Goal: Communication & Community: Participate in discussion

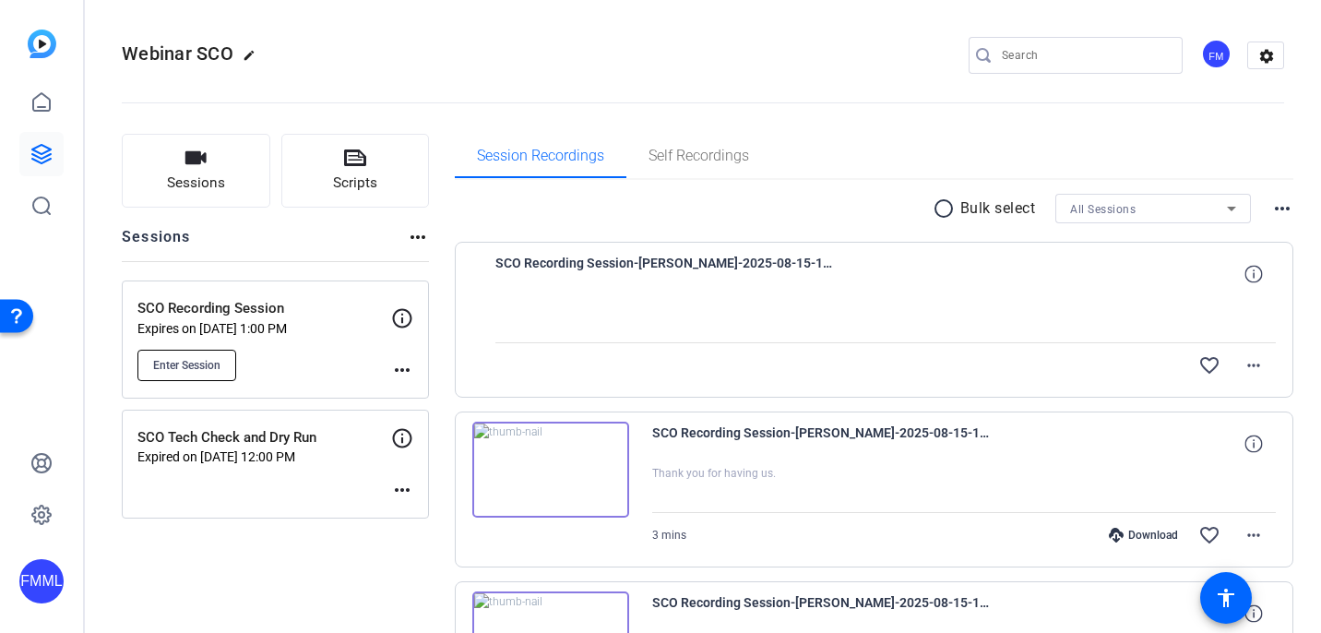
click at [195, 362] on span "Enter Session" at bounding box center [186, 365] width 67 height 15
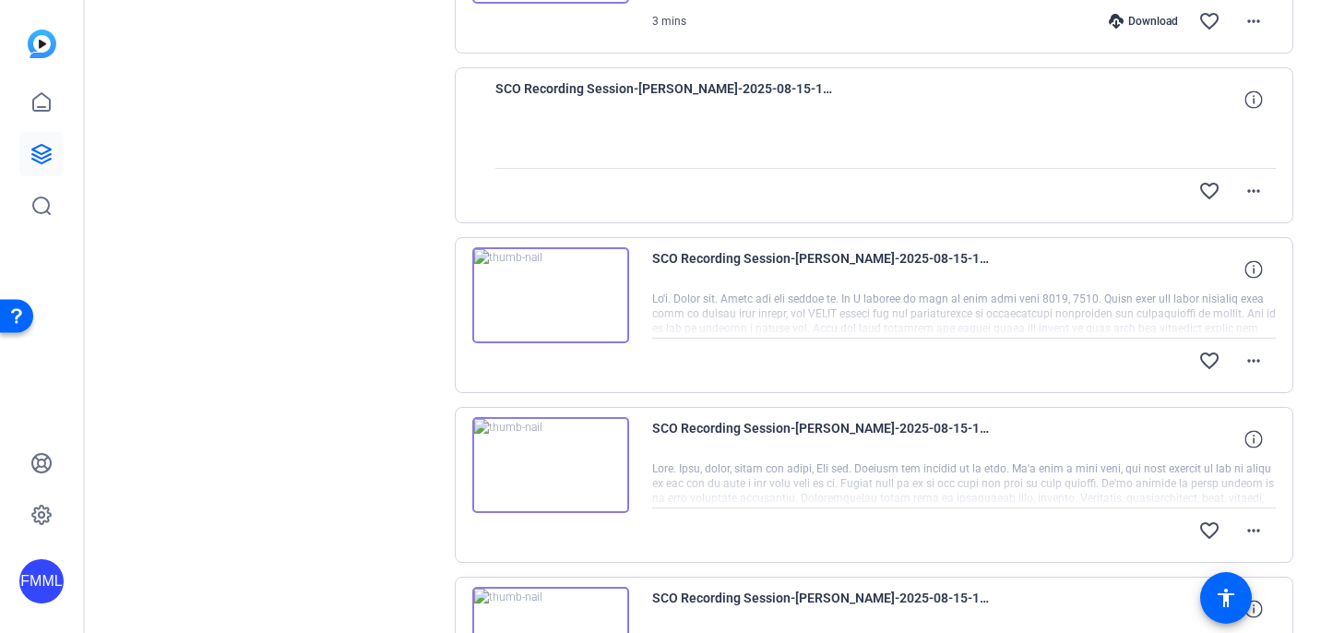
scroll to position [864, 0]
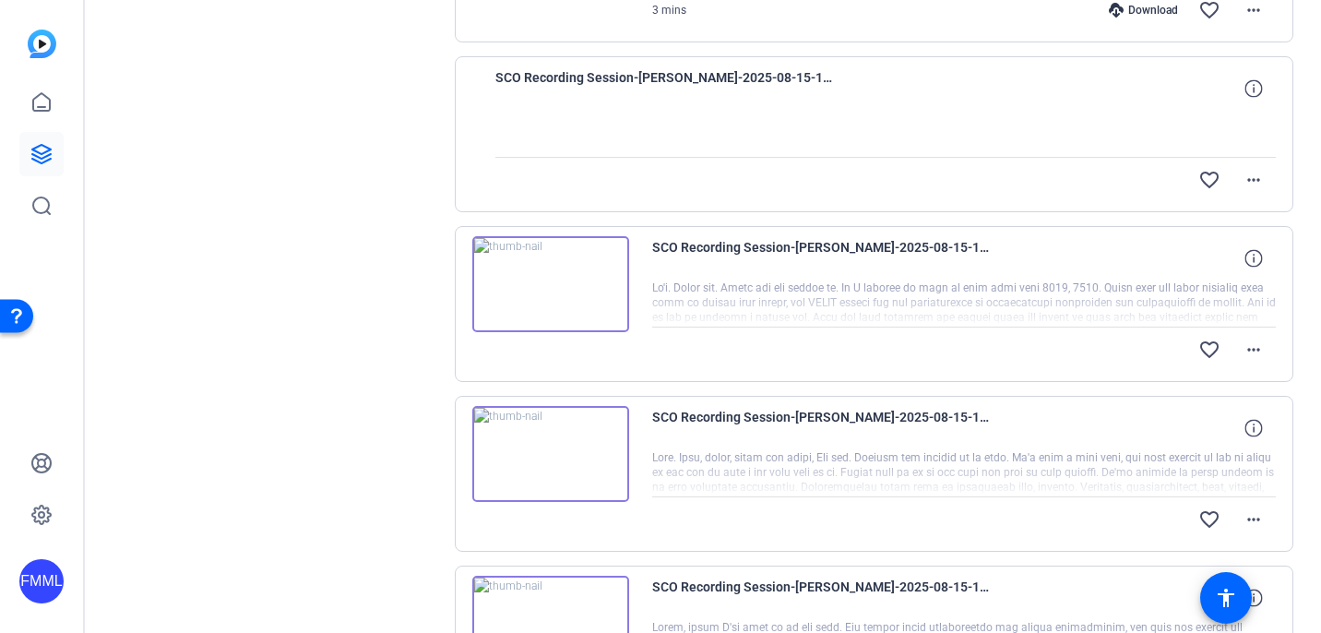
click at [856, 294] on div at bounding box center [964, 303] width 624 height 46
click at [781, 294] on div at bounding box center [964, 303] width 624 height 46
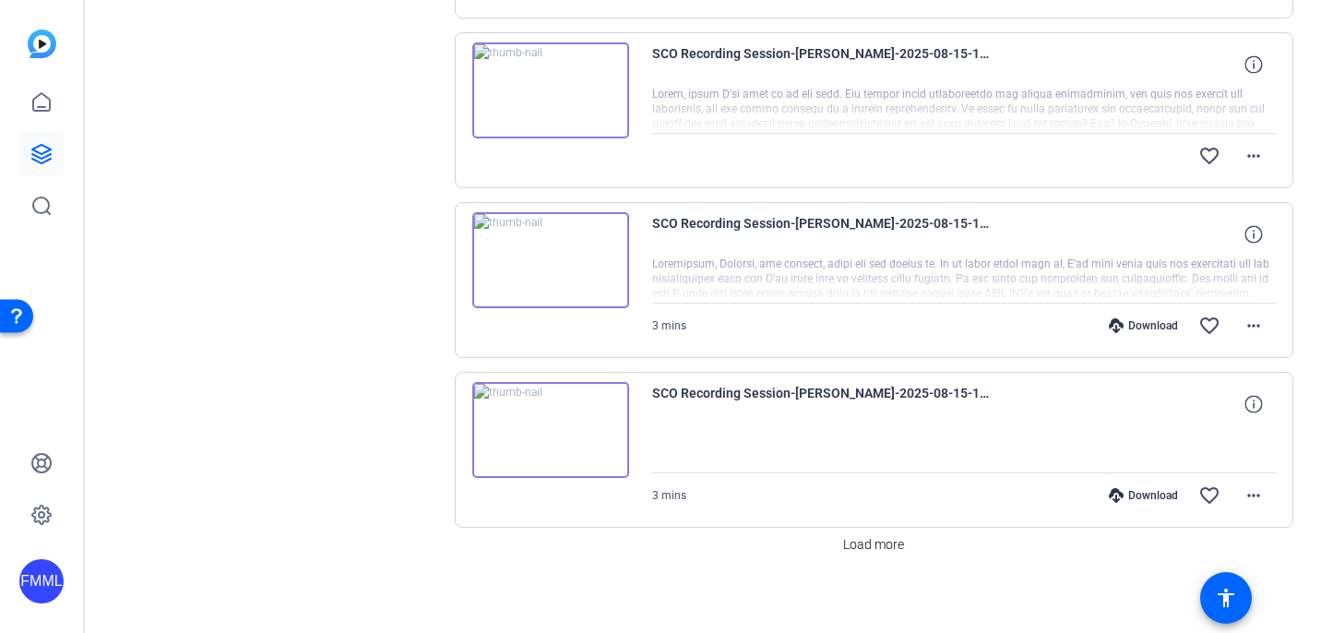
scroll to position [1407, 0]
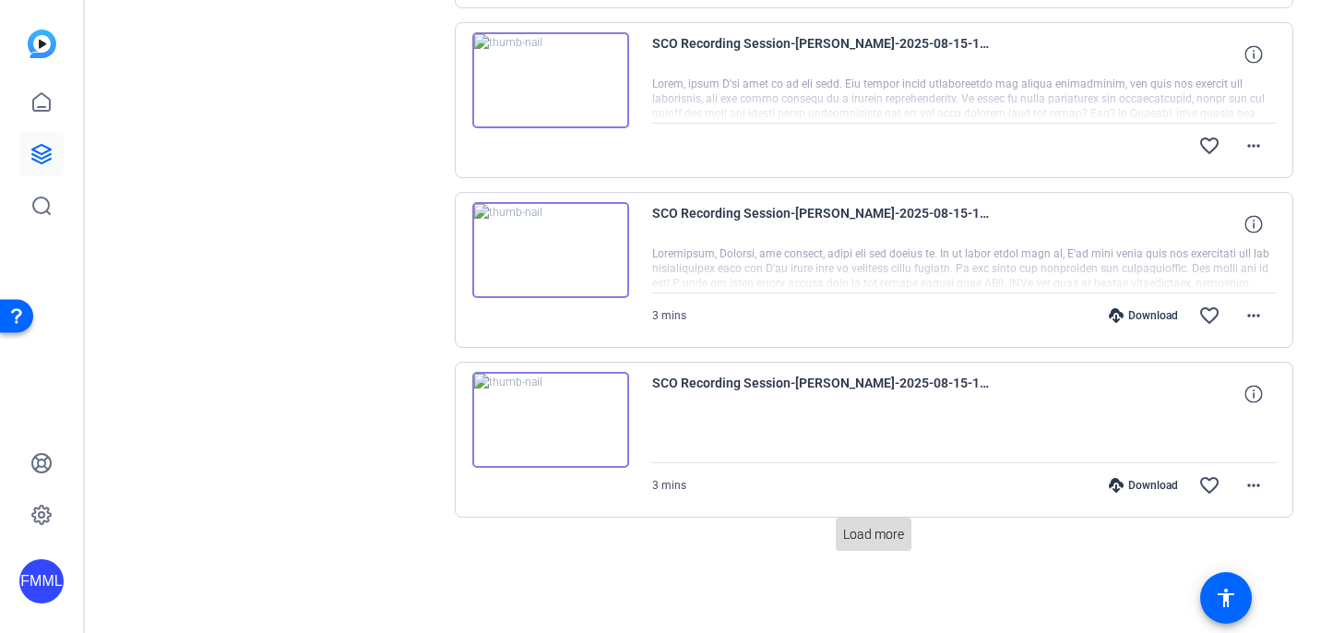
click at [885, 528] on span "Load more" at bounding box center [873, 534] width 61 height 19
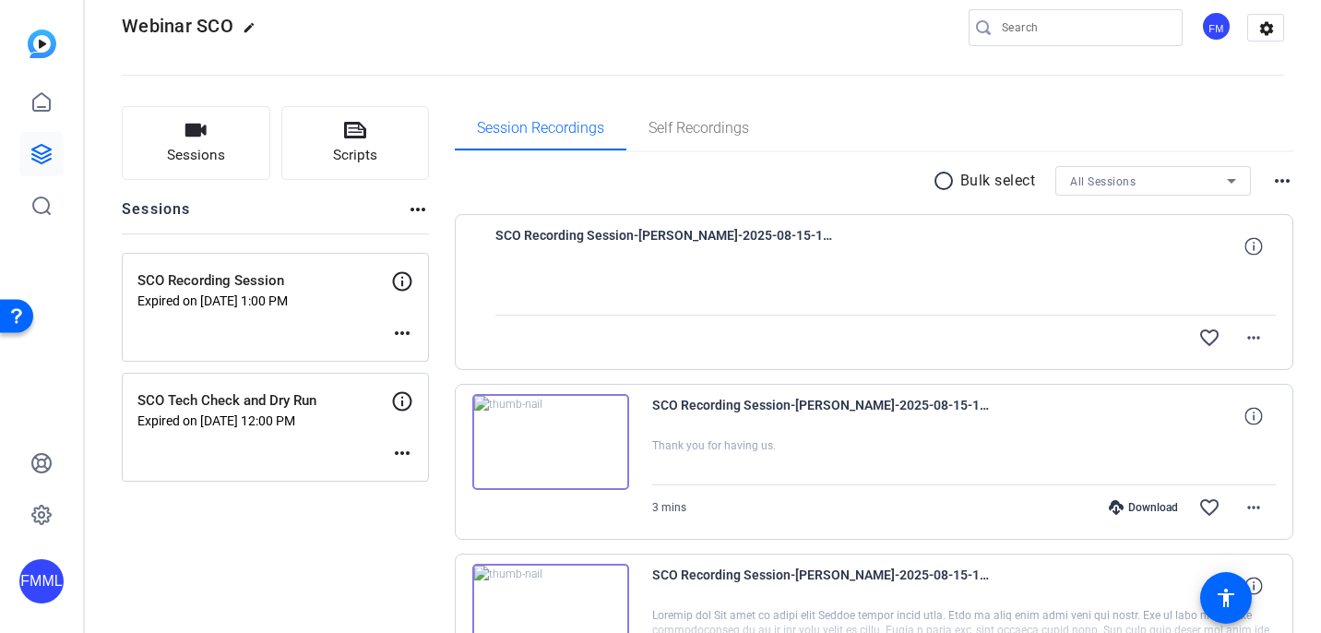
scroll to position [21, 0]
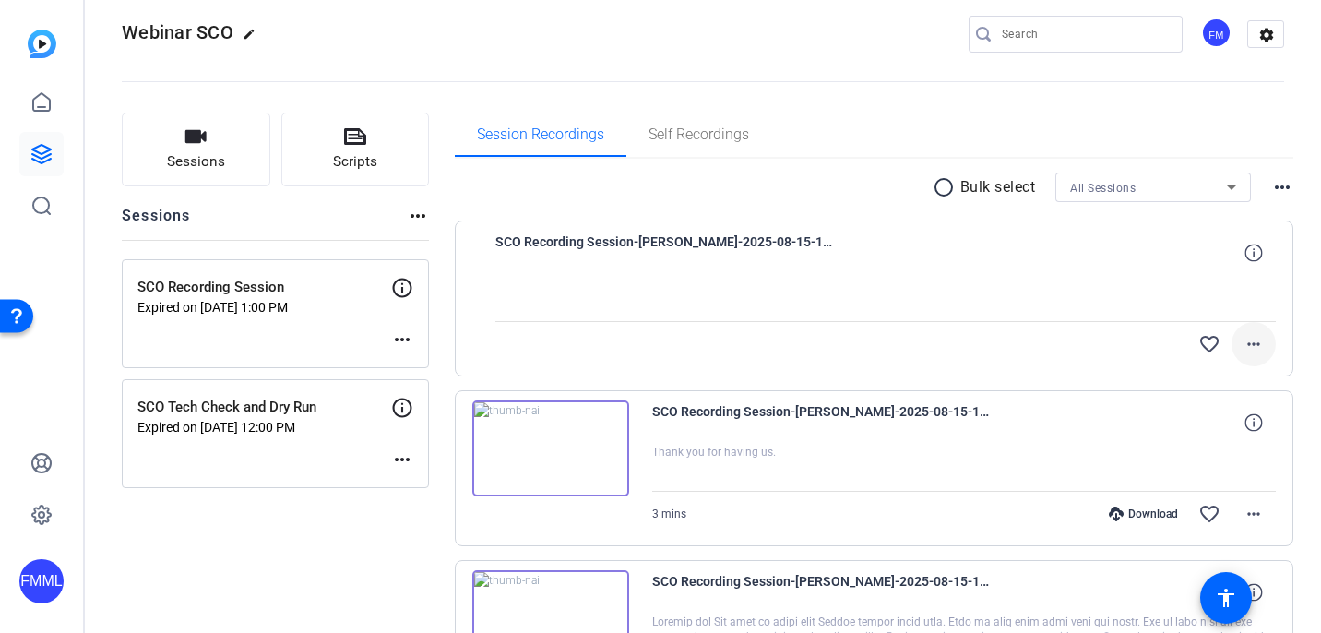
click at [1253, 343] on mat-icon "more_horiz" at bounding box center [1253, 344] width 22 height 22
click at [1295, 231] on div at bounding box center [660, 316] width 1321 height 633
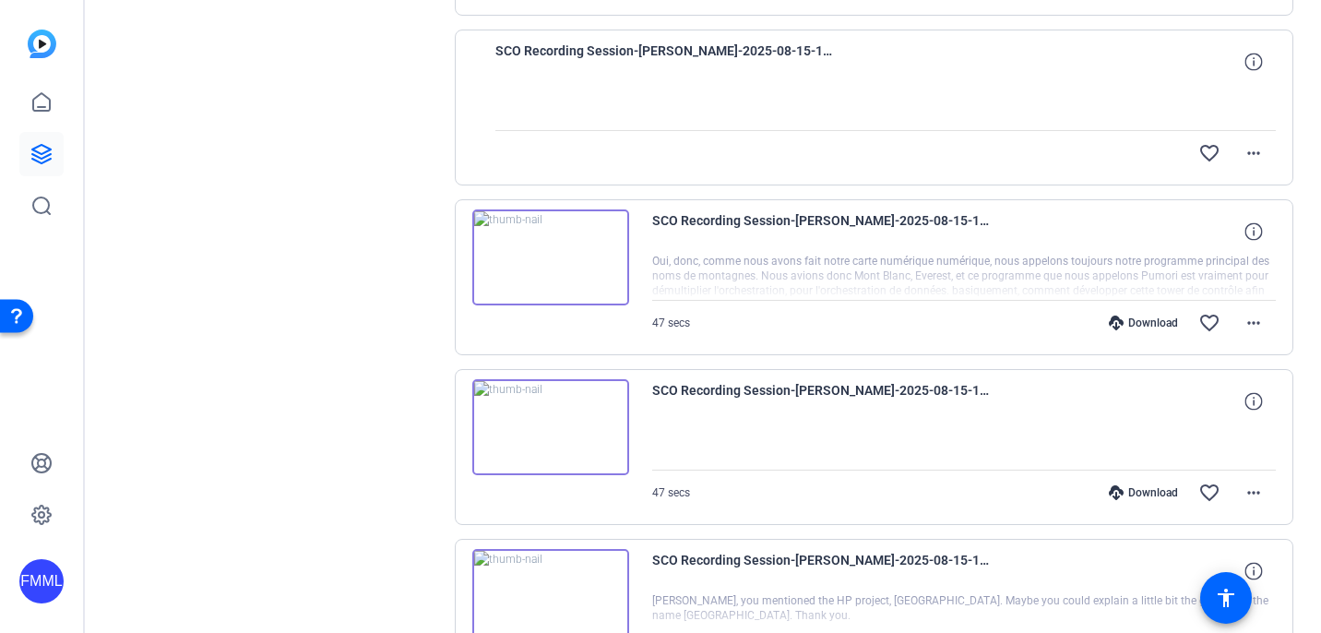
scroll to position [3104, 0]
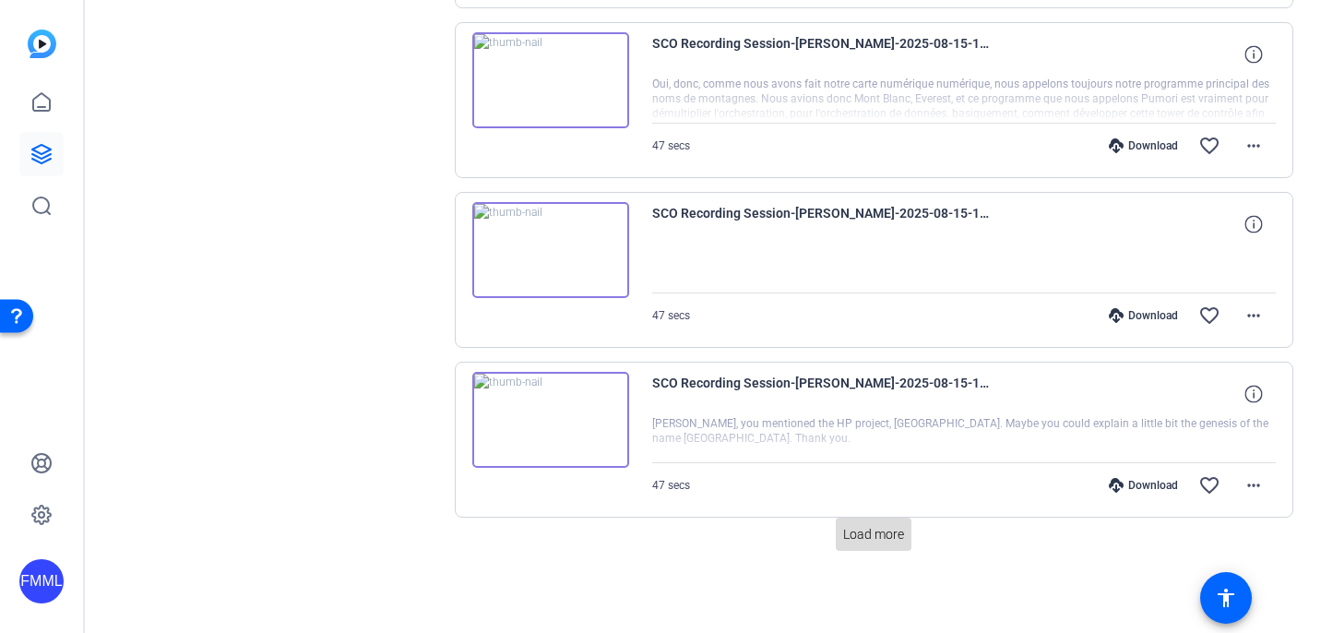
click at [865, 529] on span "Load more" at bounding box center [873, 534] width 61 height 19
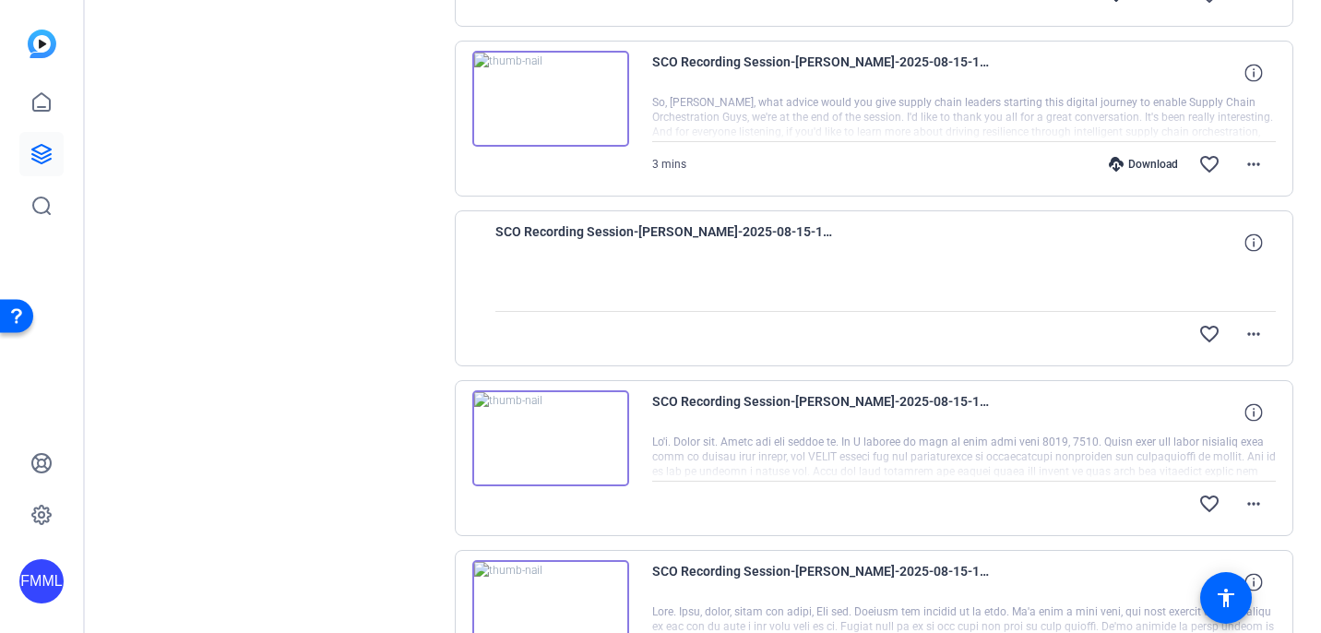
scroll to position [1408, 0]
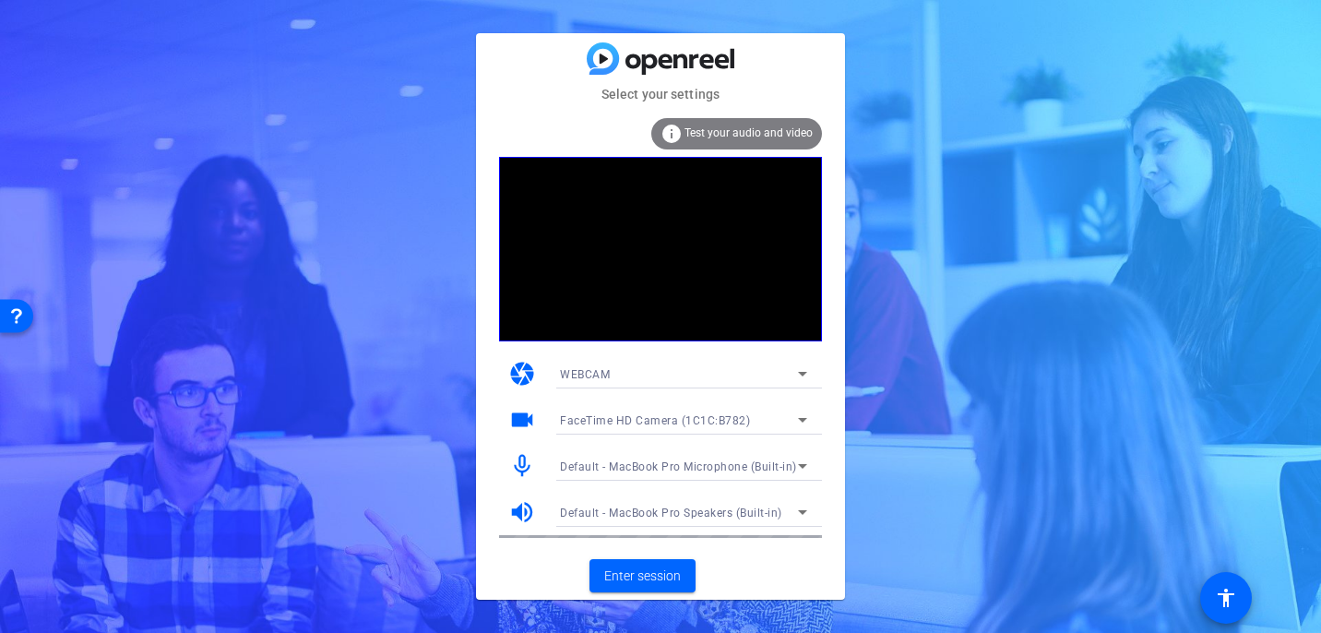
click at [606, 409] on div "FaceTime HD Camera (1C1C:B782)" at bounding box center [679, 420] width 238 height 23
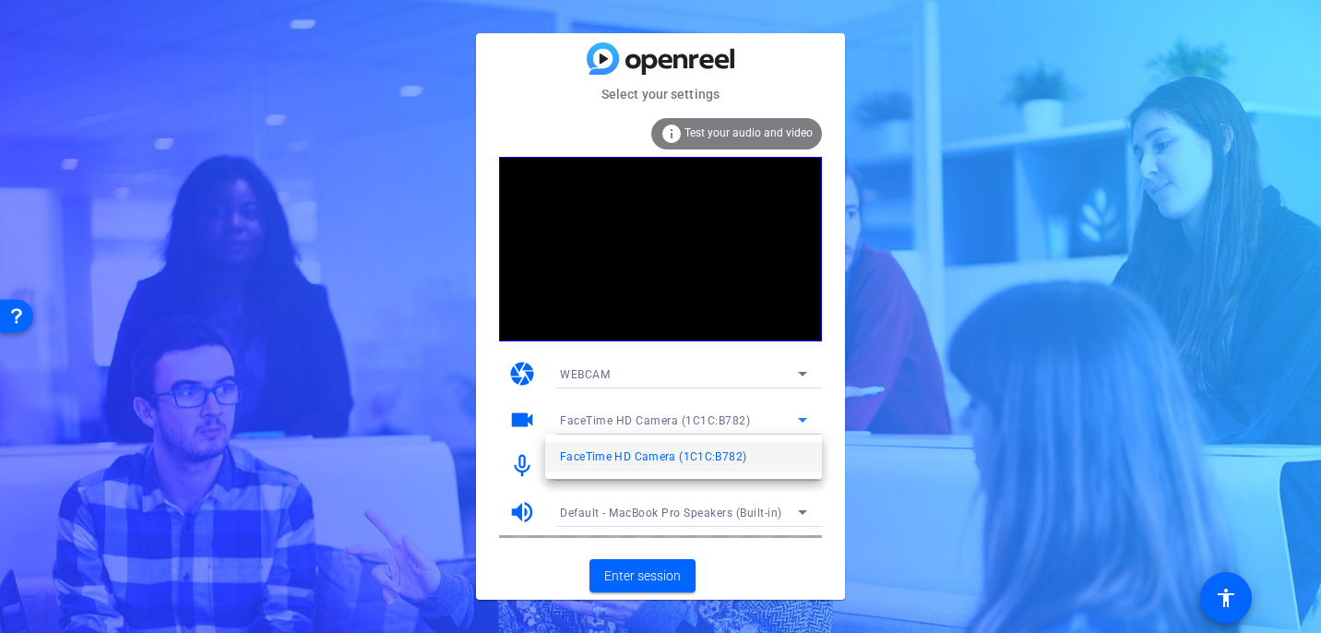
click at [606, 409] on div at bounding box center [660, 316] width 1321 height 633
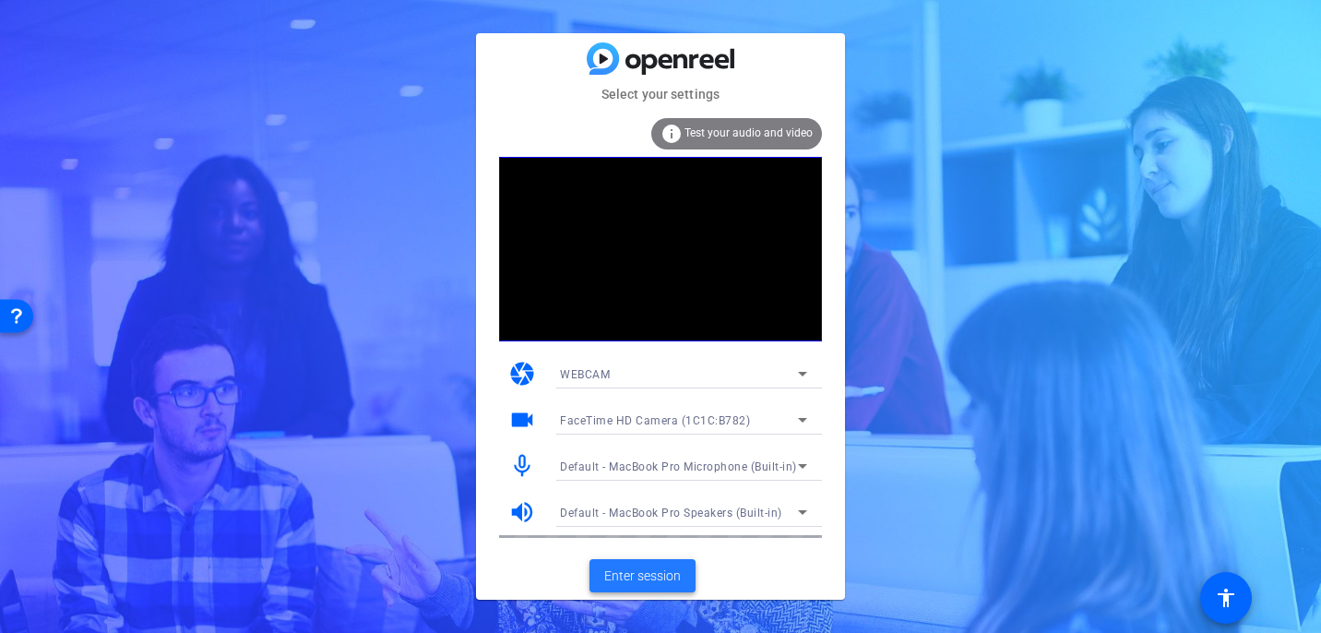
click at [643, 574] on span "Enter session" at bounding box center [642, 575] width 77 height 19
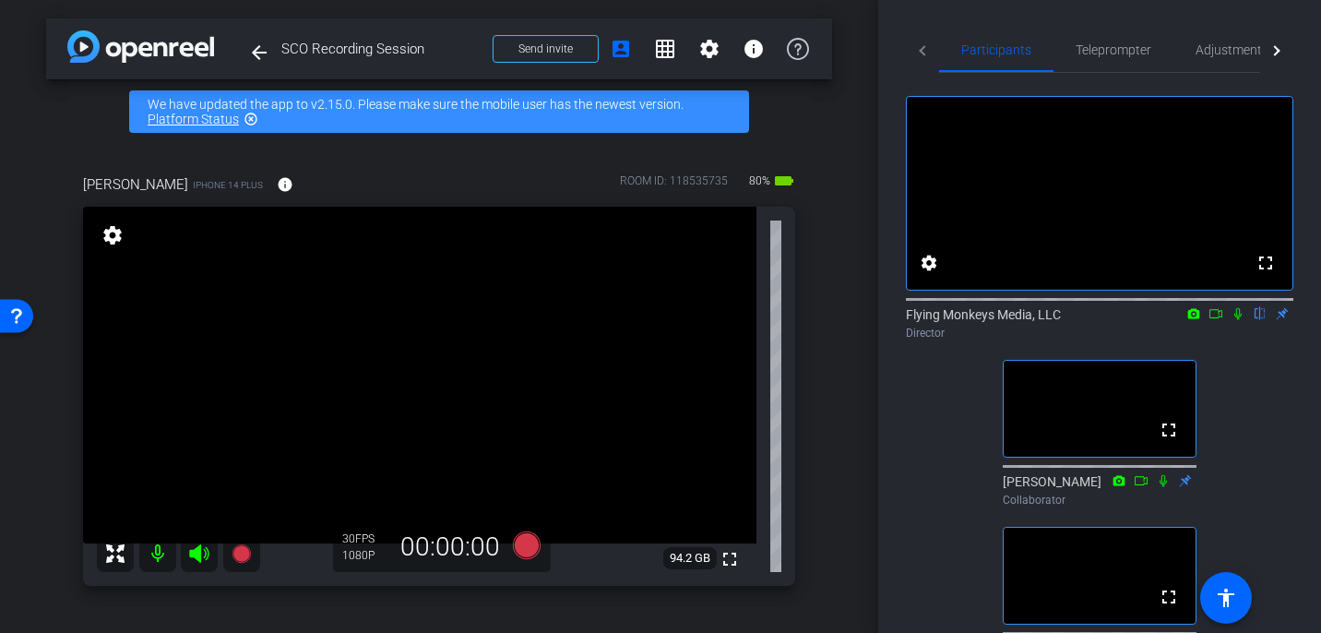
click at [1194, 320] on icon at bounding box center [1193, 313] width 15 height 13
click at [1193, 338] on div at bounding box center [660, 316] width 1321 height 633
click at [1191, 320] on icon at bounding box center [1193, 313] width 15 height 13
click at [917, 507] on div at bounding box center [660, 316] width 1321 height 633
click at [1194, 318] on icon at bounding box center [1194, 313] width 12 height 10
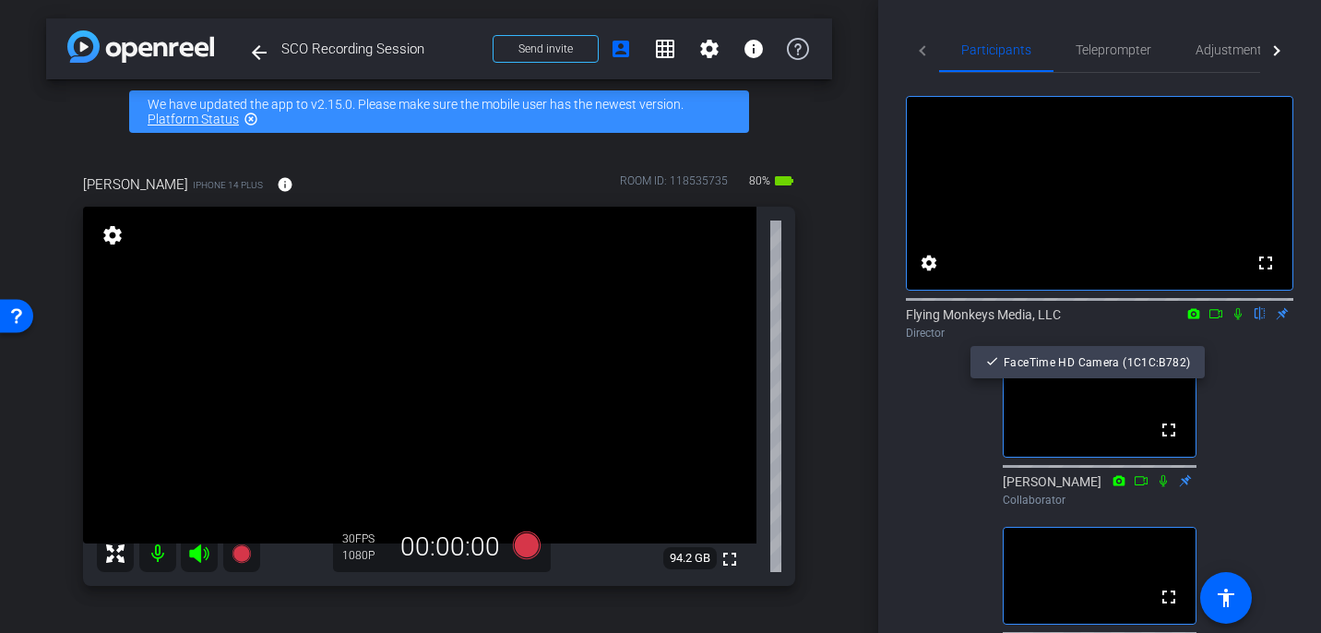
click at [1217, 339] on div at bounding box center [660, 316] width 1321 height 633
click at [1217, 320] on icon at bounding box center [1215, 313] width 15 height 13
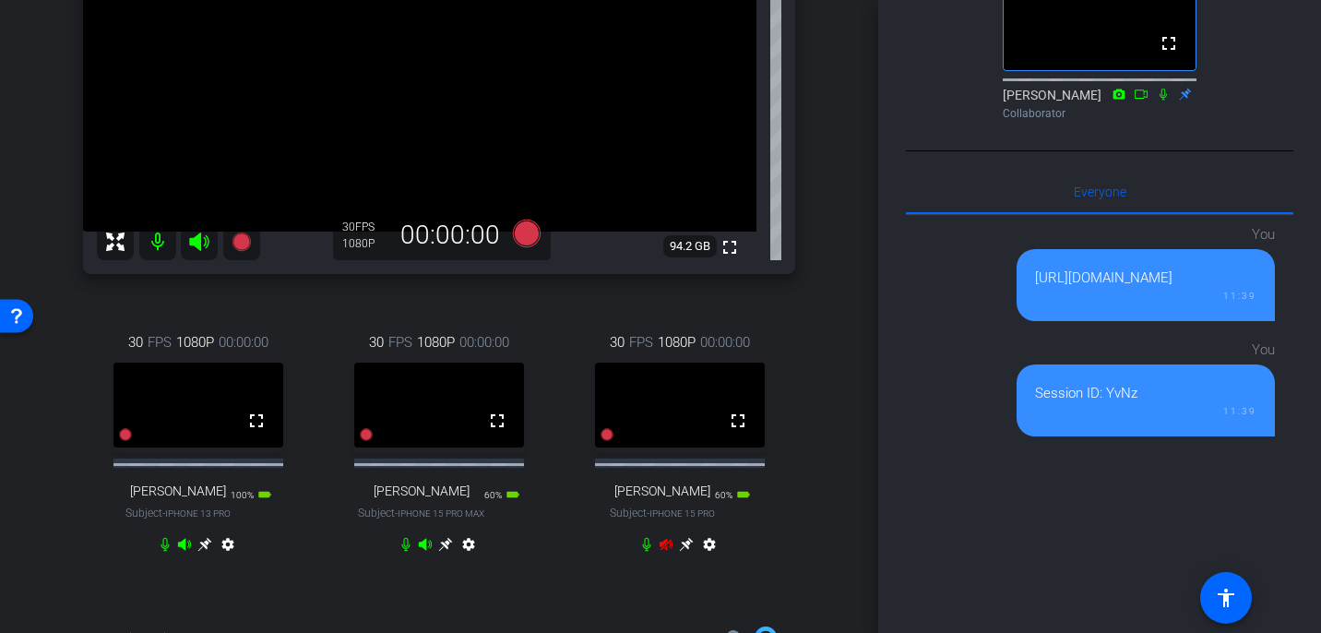
scroll to position [313, 0]
click at [738, 431] on mat-icon "fullscreen" at bounding box center [738, 420] width 22 height 22
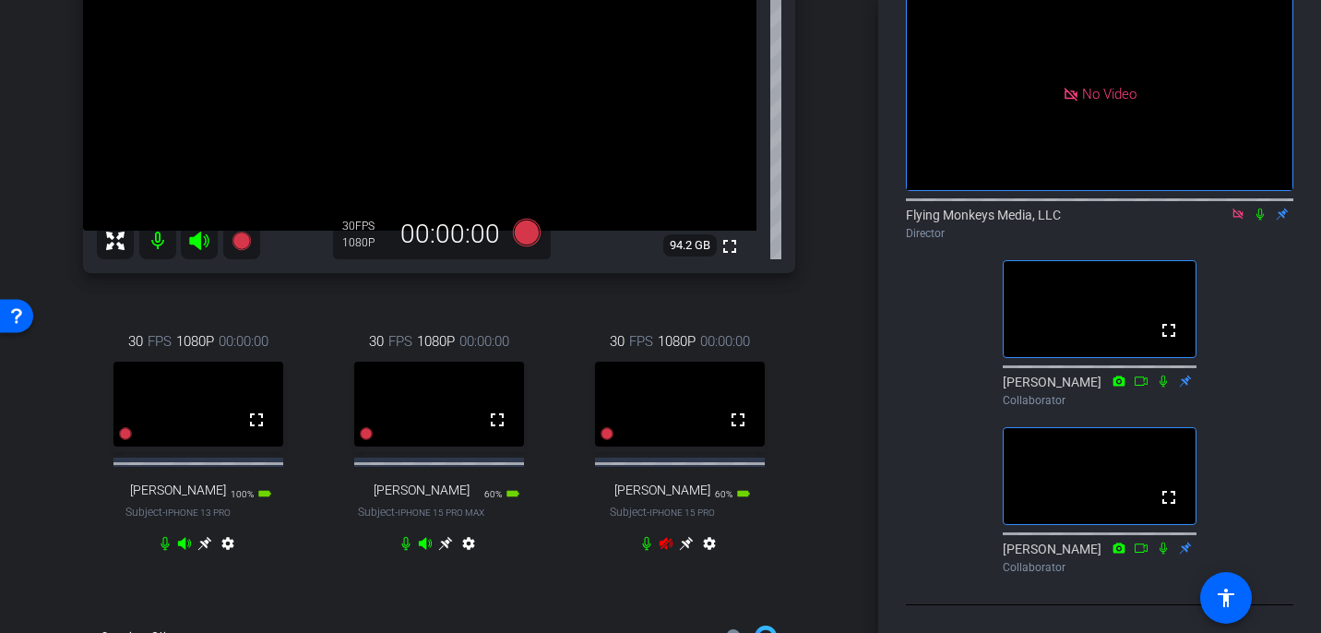
scroll to position [101, 0]
click at [1254, 219] on icon at bounding box center [1259, 213] width 15 height 13
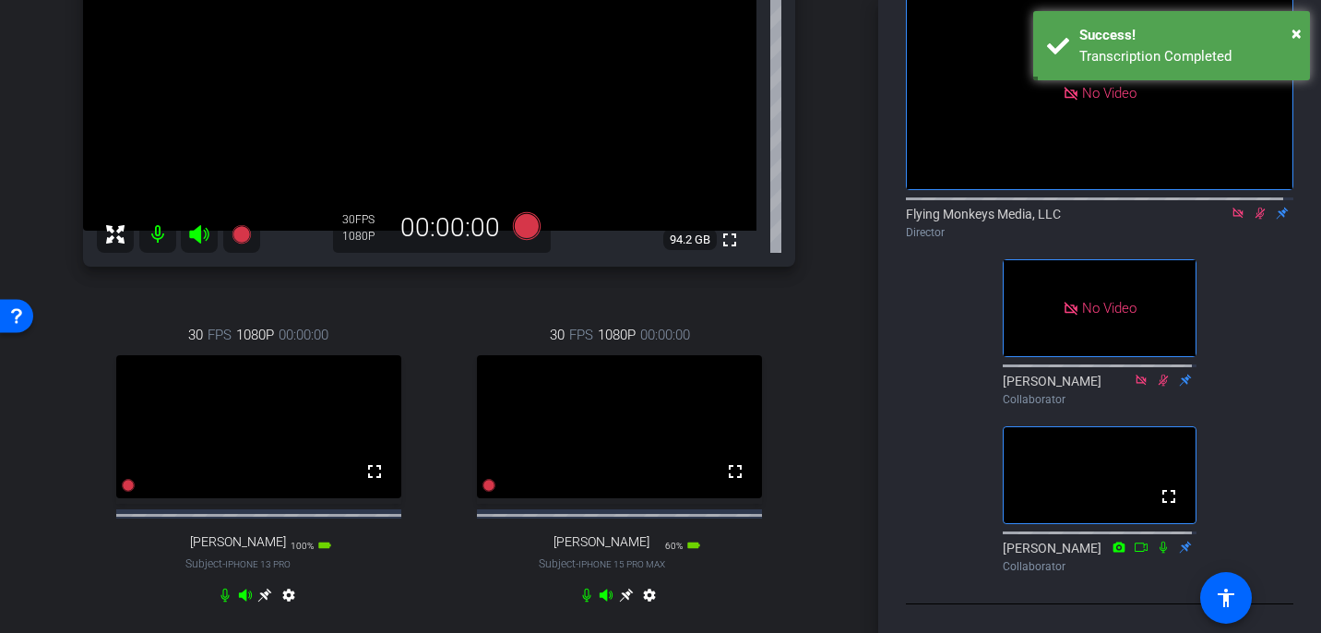
scroll to position [63, 0]
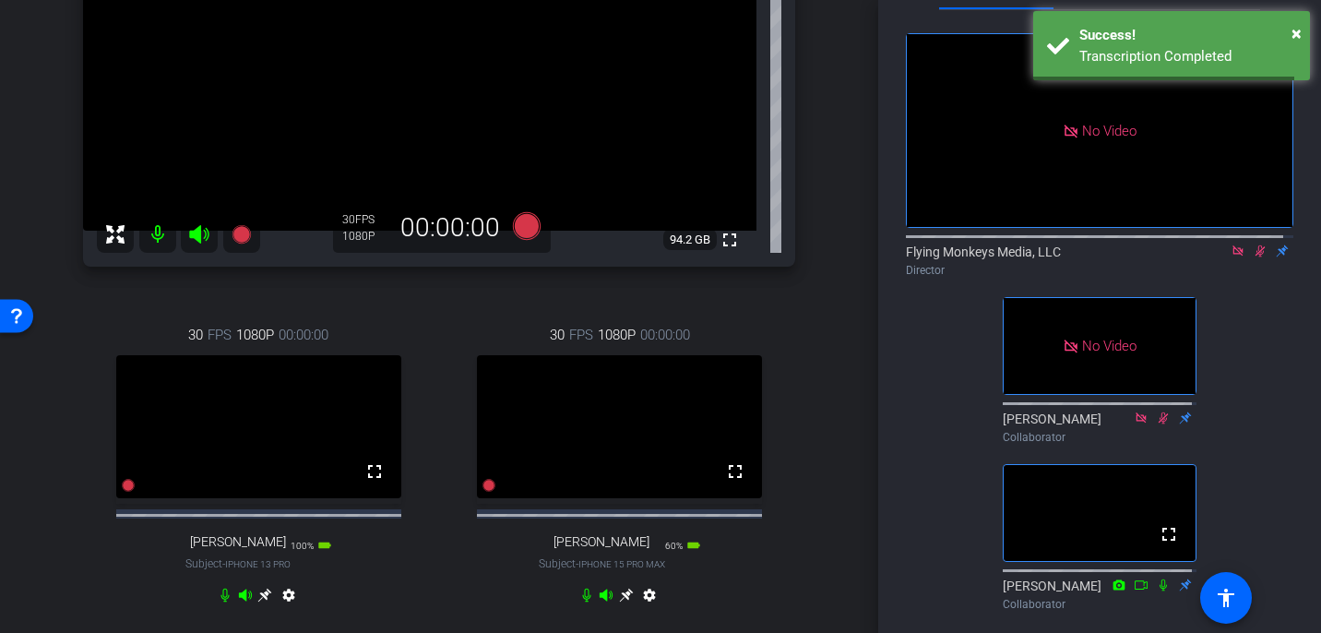
click at [1255, 257] on icon at bounding box center [1260, 251] width 10 height 12
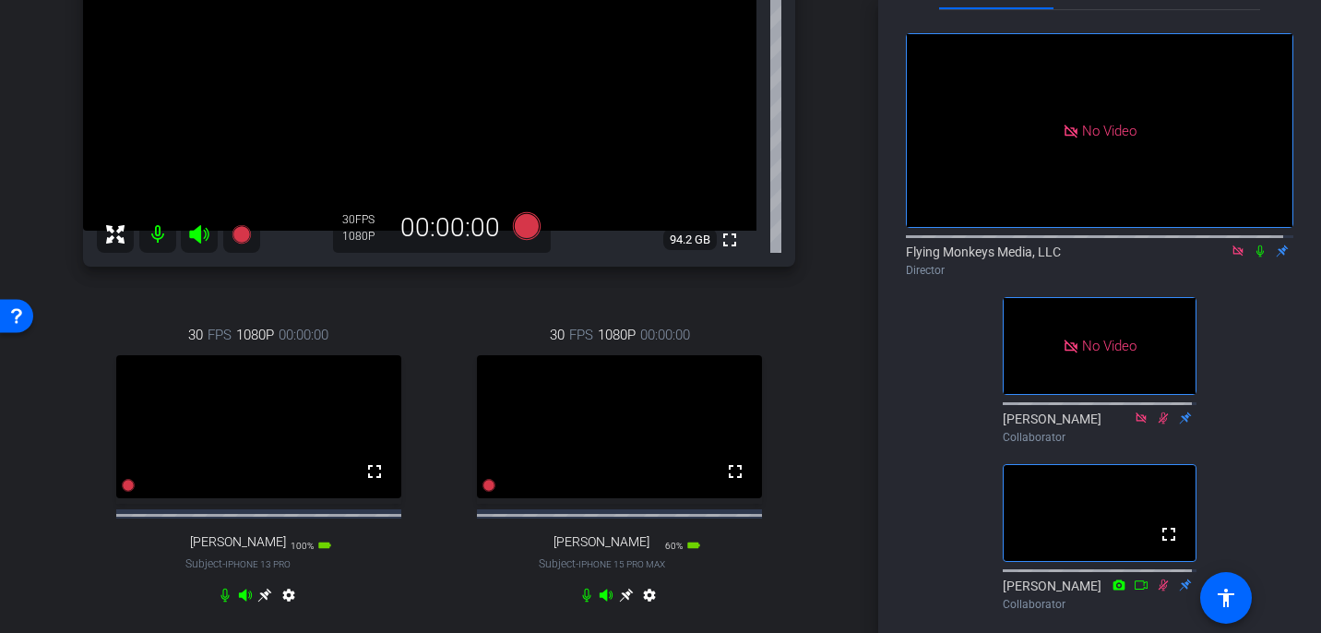
click at [1252, 257] on icon at bounding box center [1259, 250] width 15 height 13
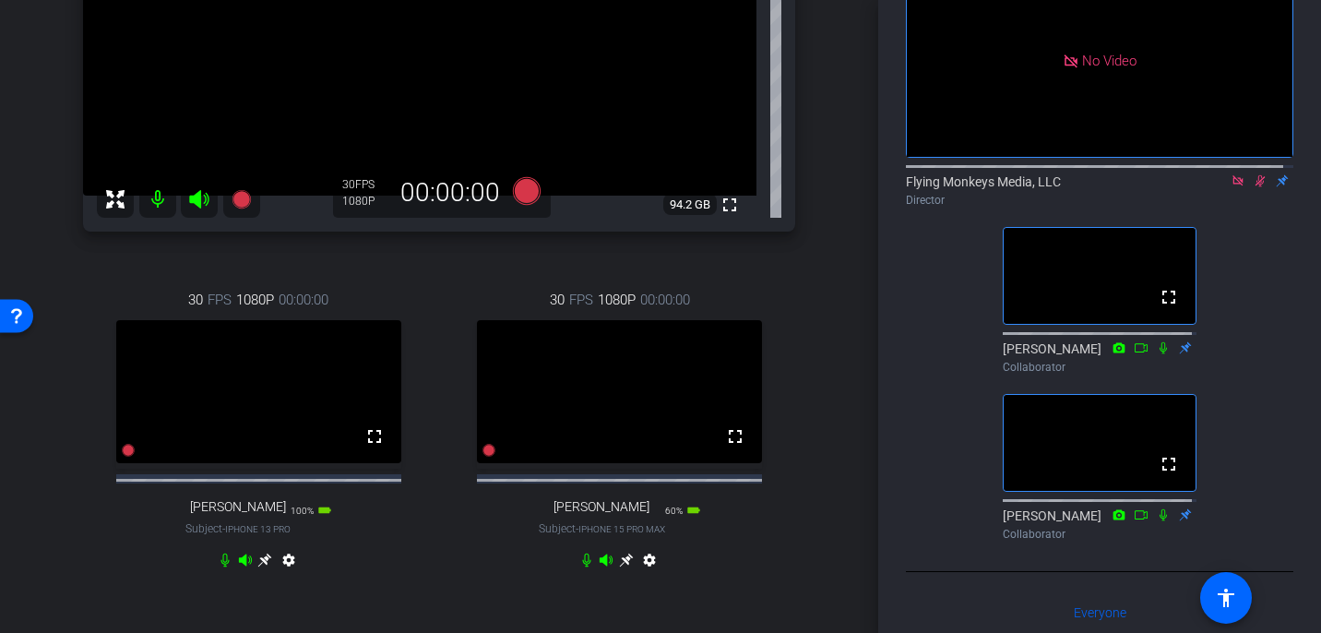
scroll to position [360, 0]
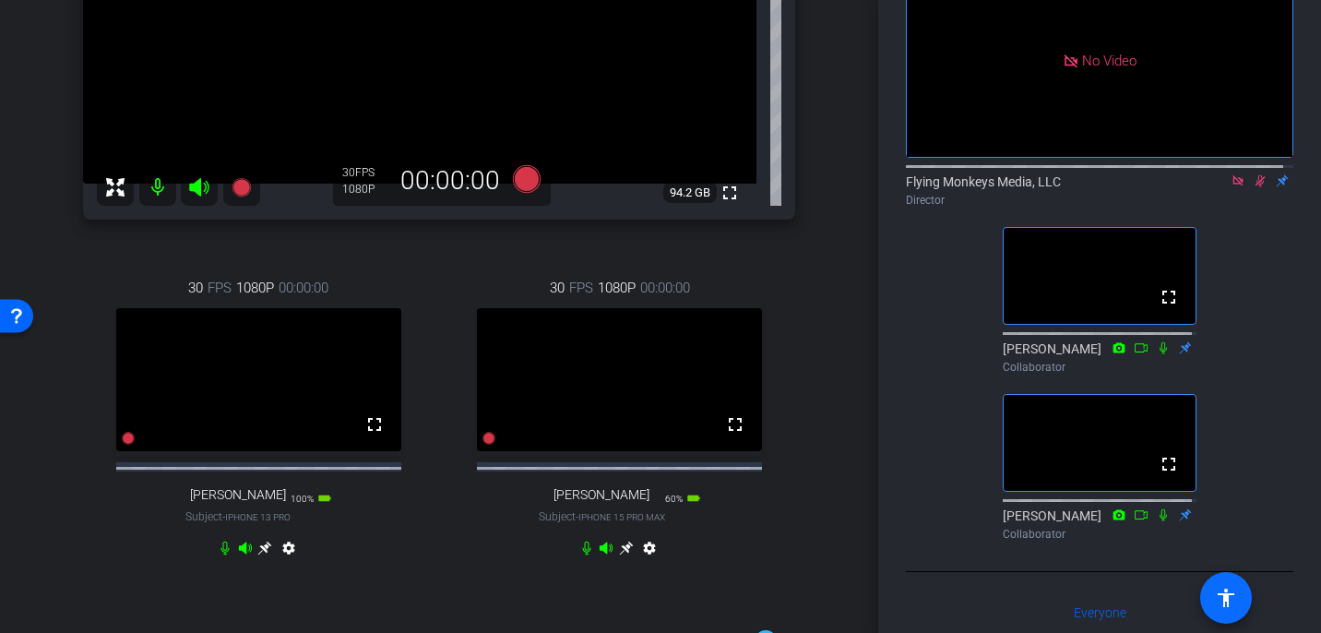
click at [1228, 601] on mat-icon "accessibility" at bounding box center [1226, 598] width 22 height 22
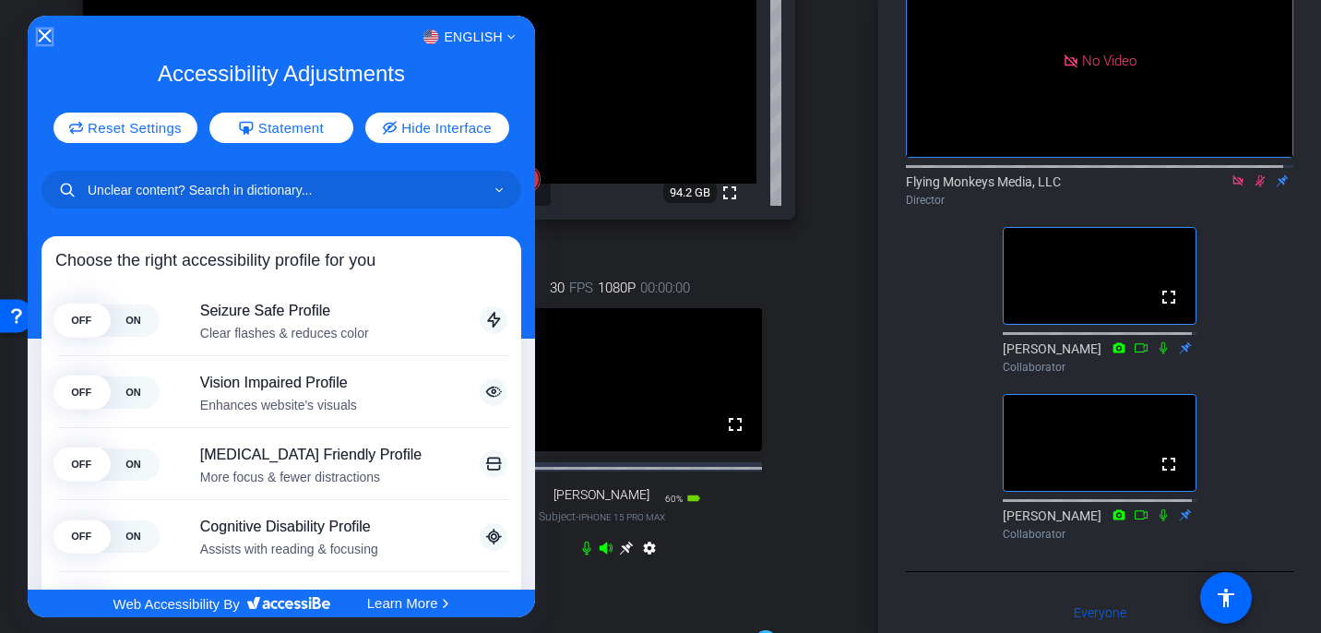
click at [44, 34] on icon "Close Accessibility Interface" at bounding box center [45, 36] width 13 height 13
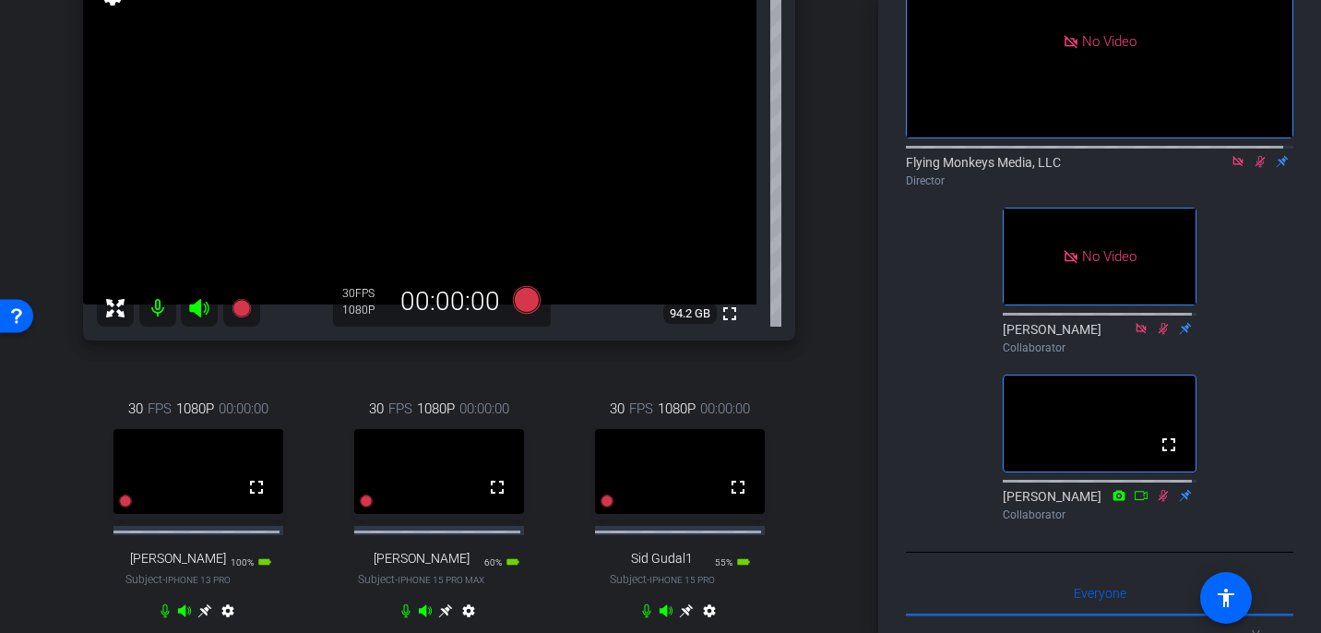
scroll to position [154, 0]
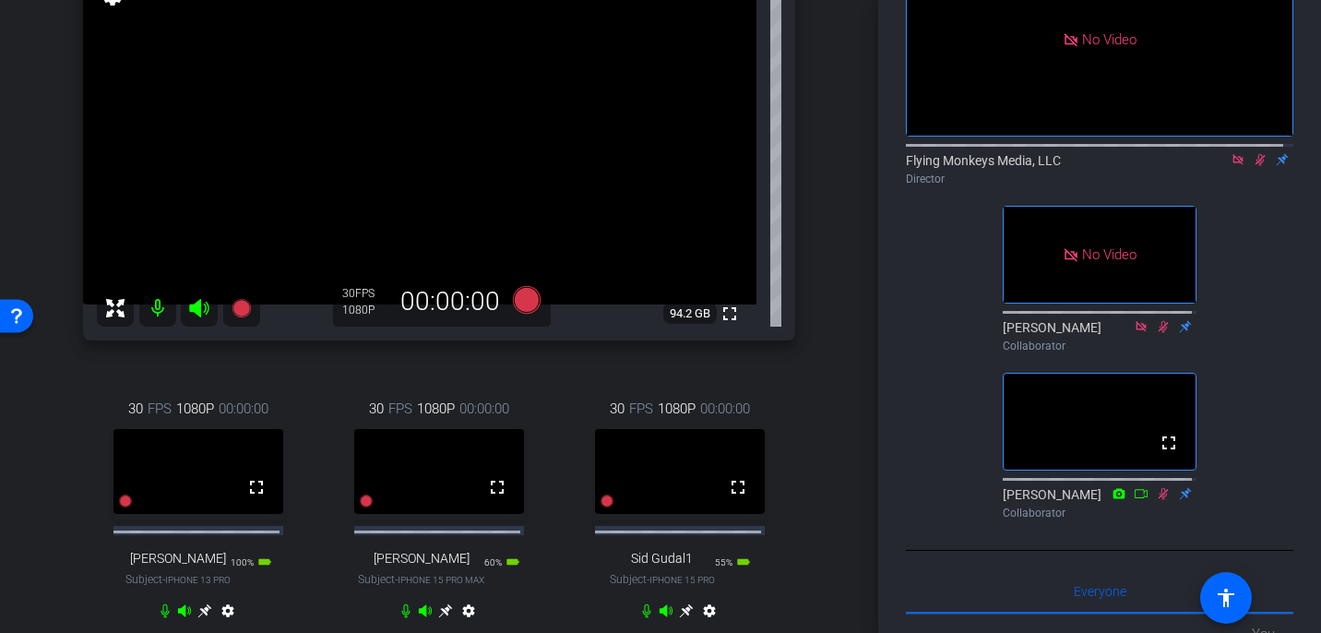
click at [1156, 500] on icon at bounding box center [1163, 493] width 15 height 13
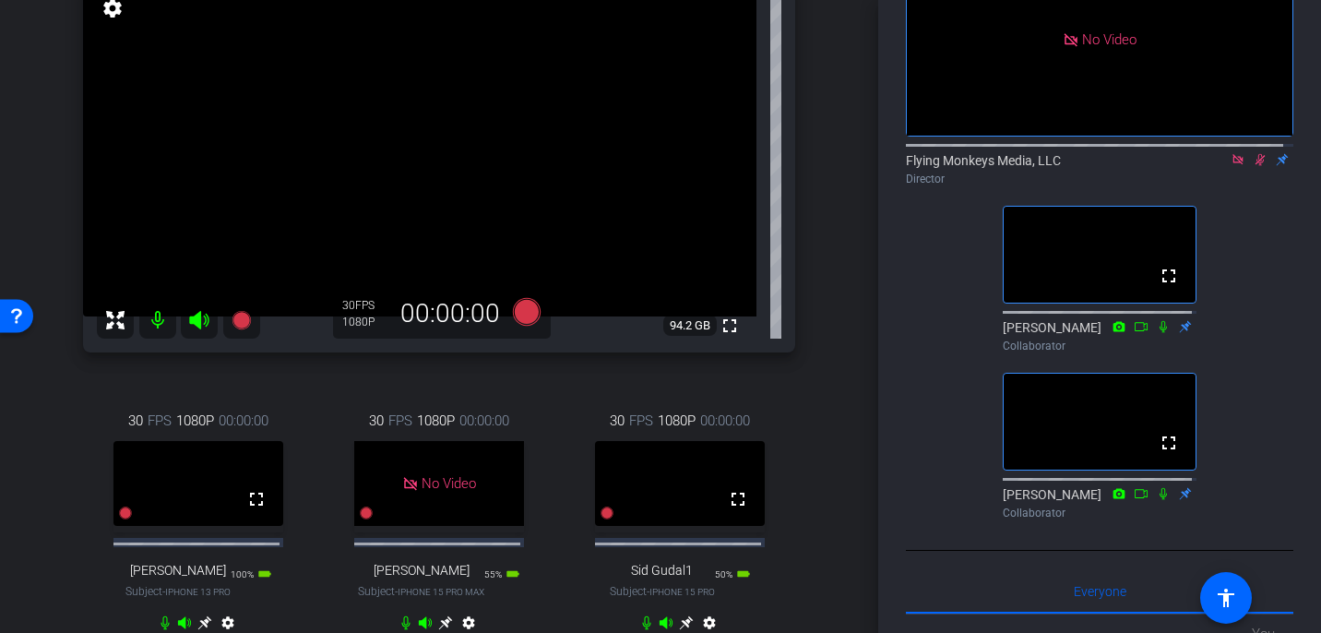
scroll to position [221, 0]
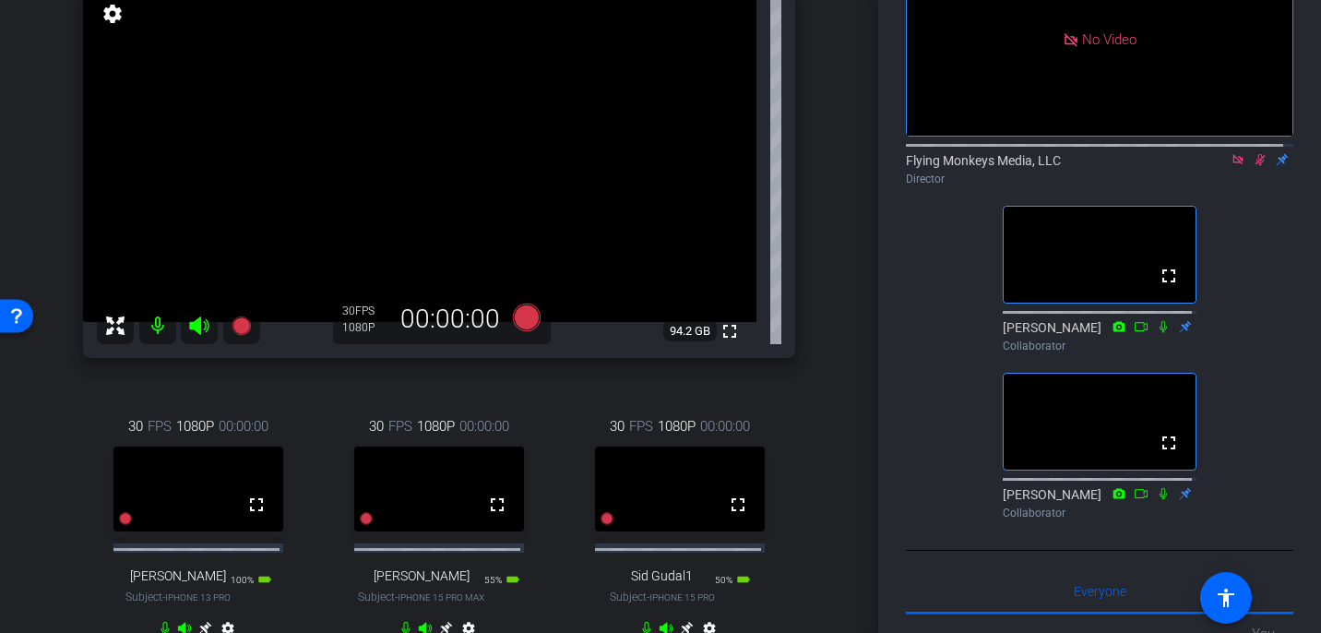
click at [1255, 166] on icon at bounding box center [1260, 160] width 10 height 12
click at [1230, 166] on icon at bounding box center [1237, 159] width 15 height 13
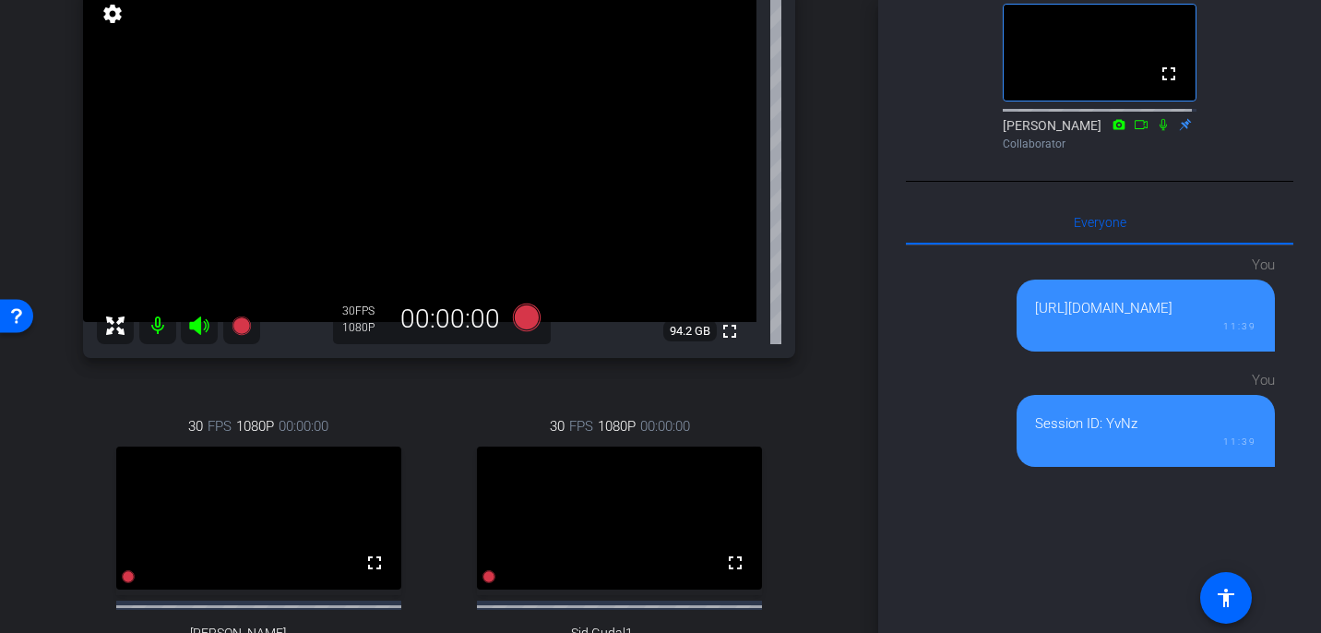
scroll to position [765, 0]
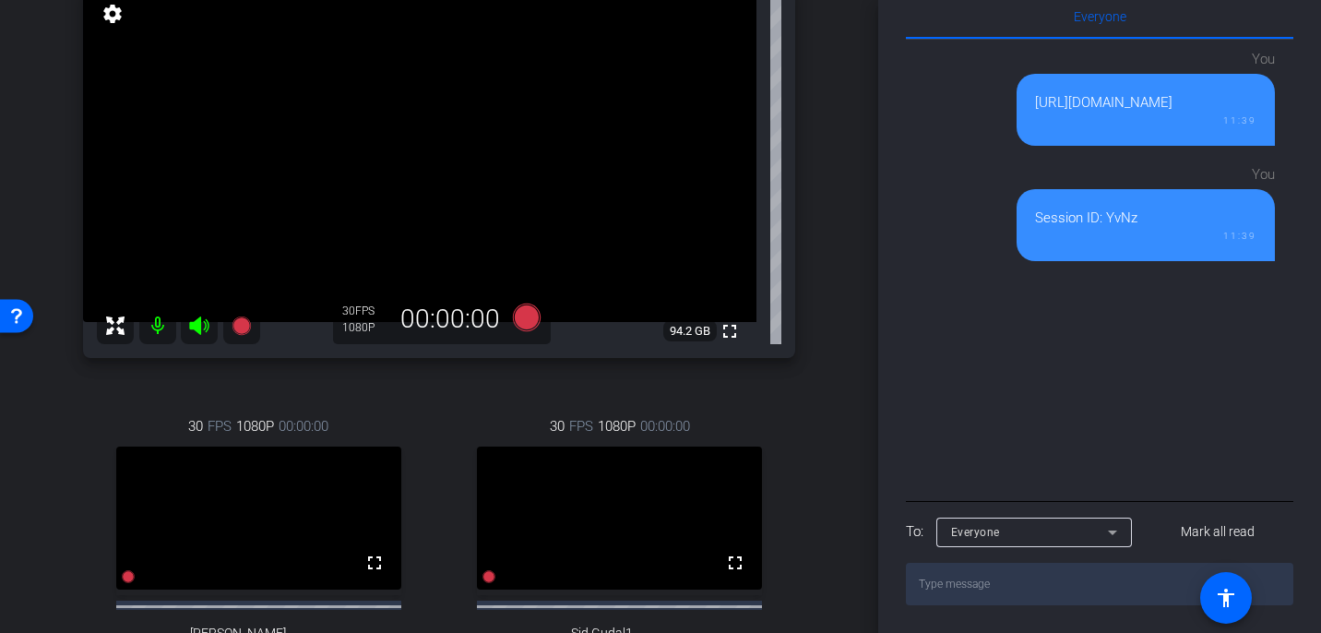
click at [969, 586] on textarea at bounding box center [1099, 584] width 387 height 42
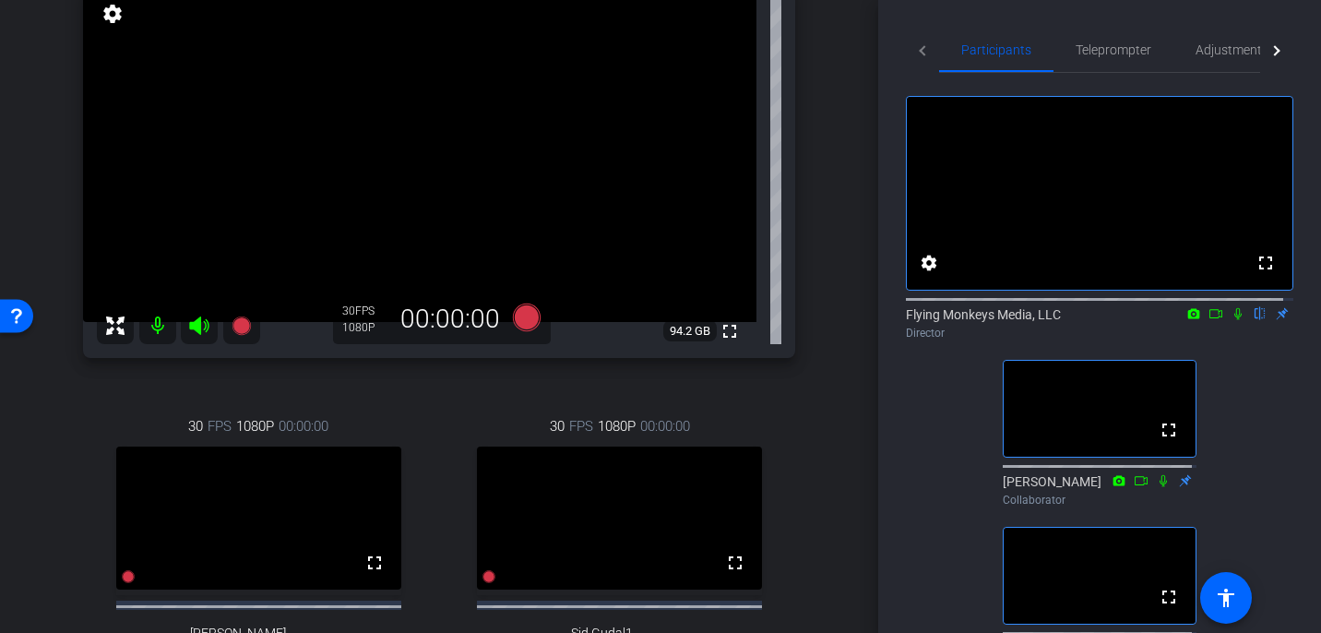
scroll to position [3, 0]
click at [1230, 317] on icon at bounding box center [1237, 310] width 15 height 13
click at [1211, 315] on icon at bounding box center [1215, 310] width 13 height 9
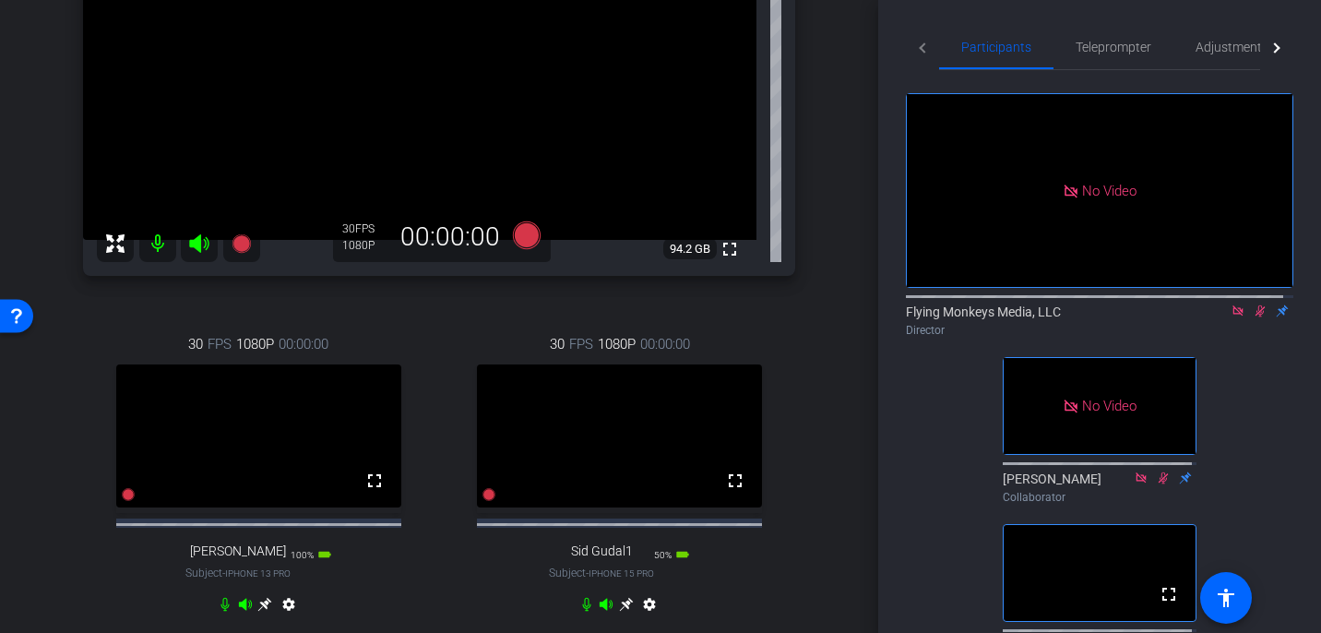
scroll to position [322, 0]
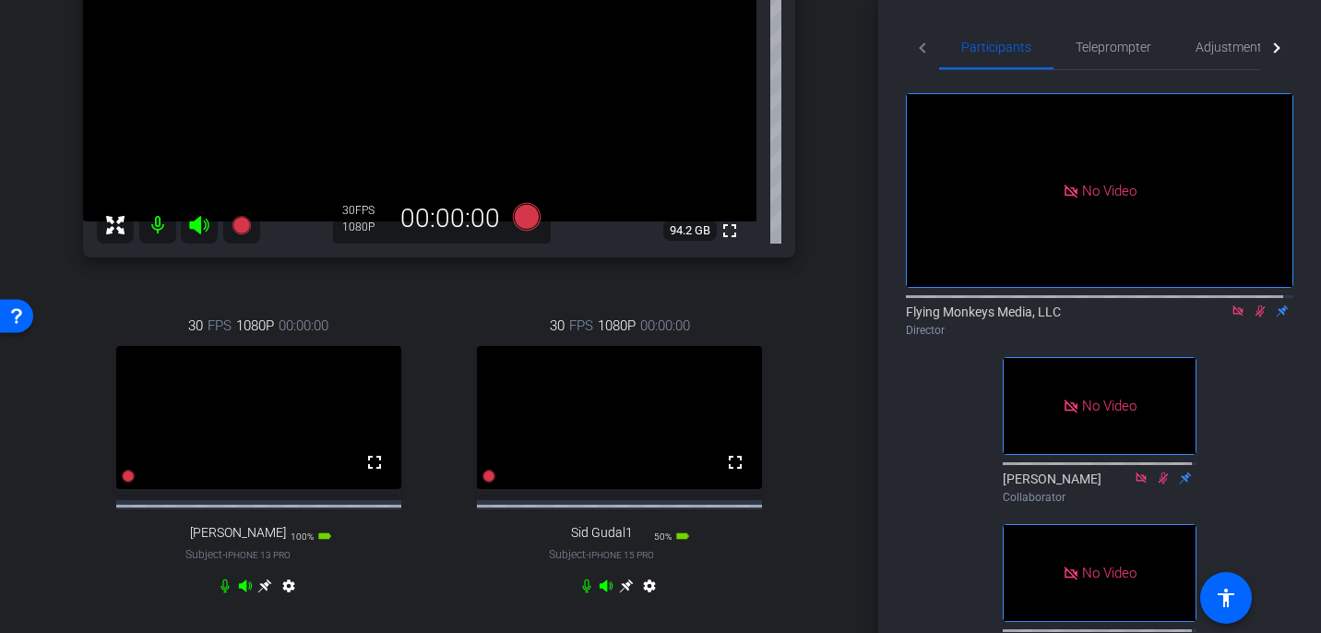
click at [221, 593] on icon at bounding box center [225, 585] width 15 height 15
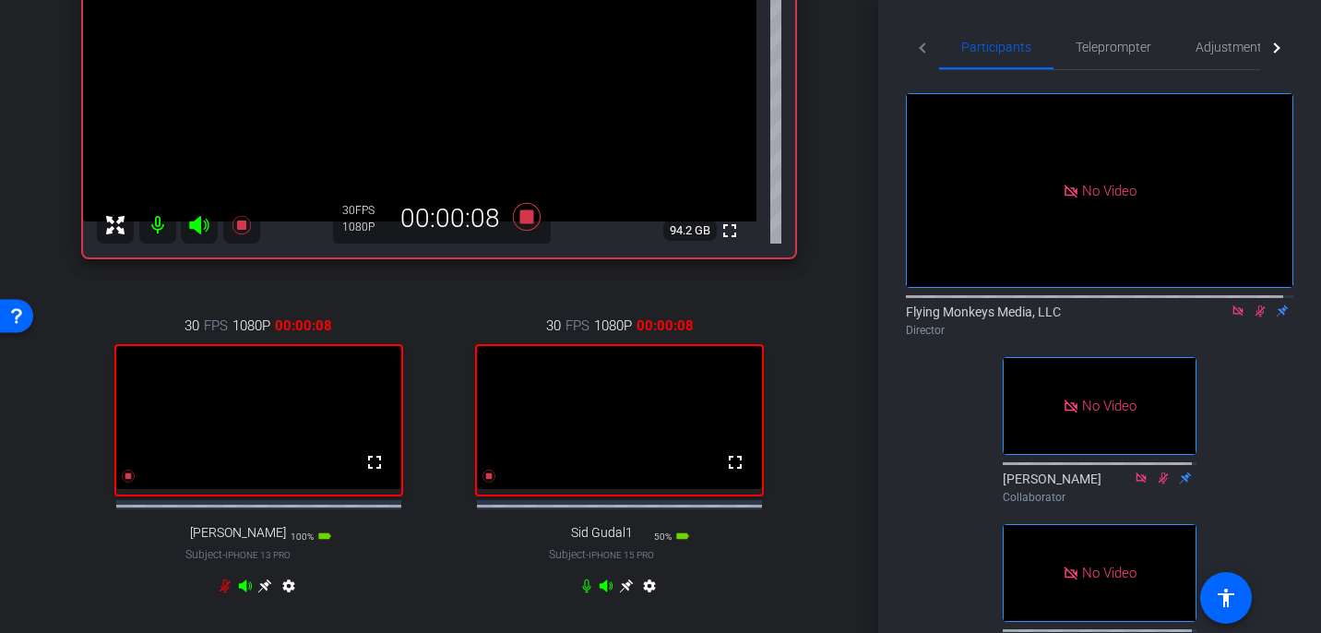
click at [223, 593] on icon at bounding box center [224, 586] width 11 height 14
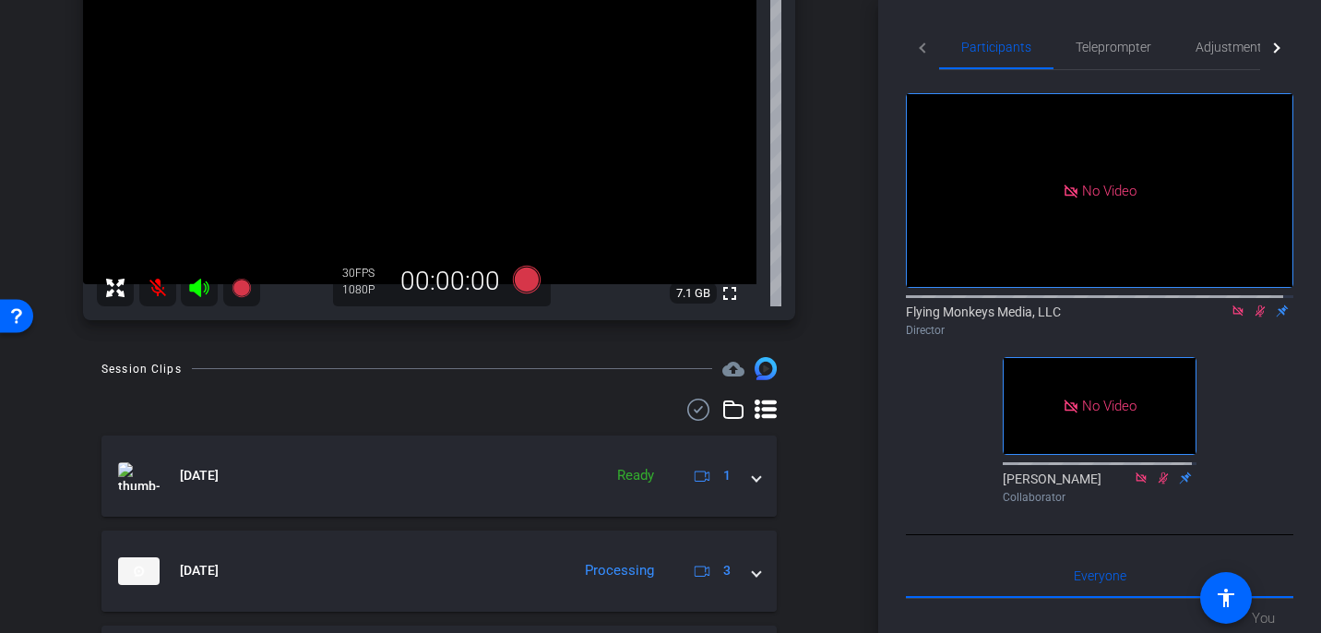
scroll to position [0, 0]
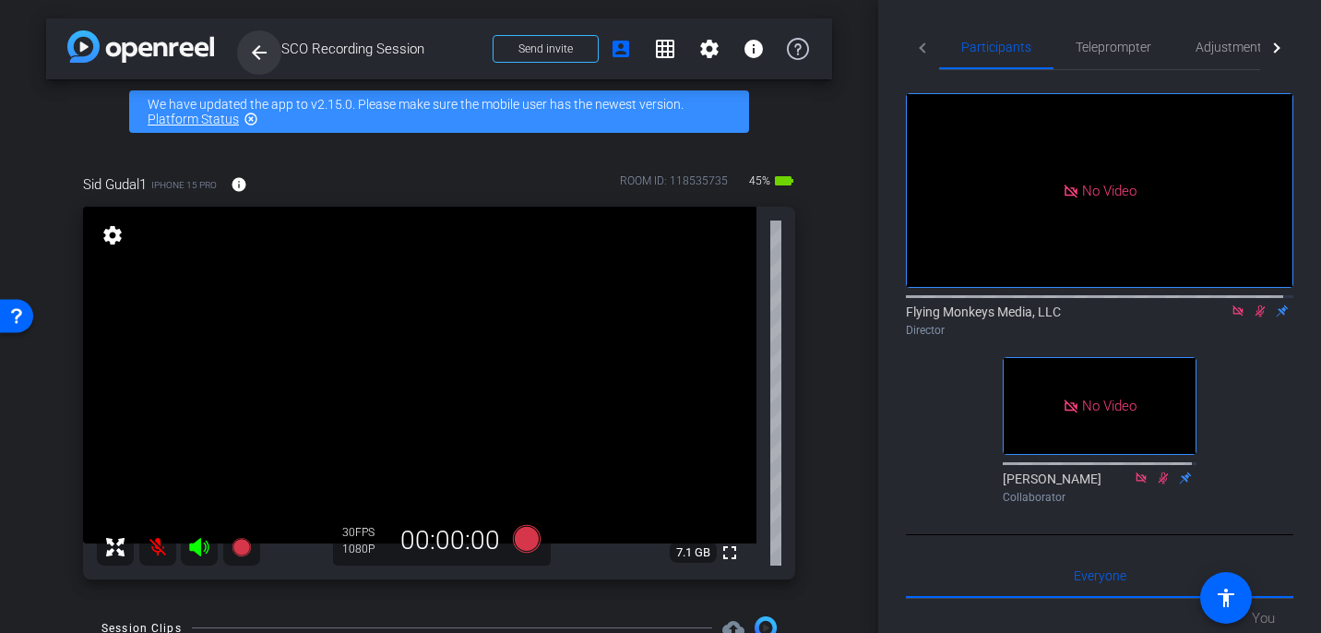
click at [262, 48] on mat-icon "arrow_back" at bounding box center [259, 52] width 22 height 22
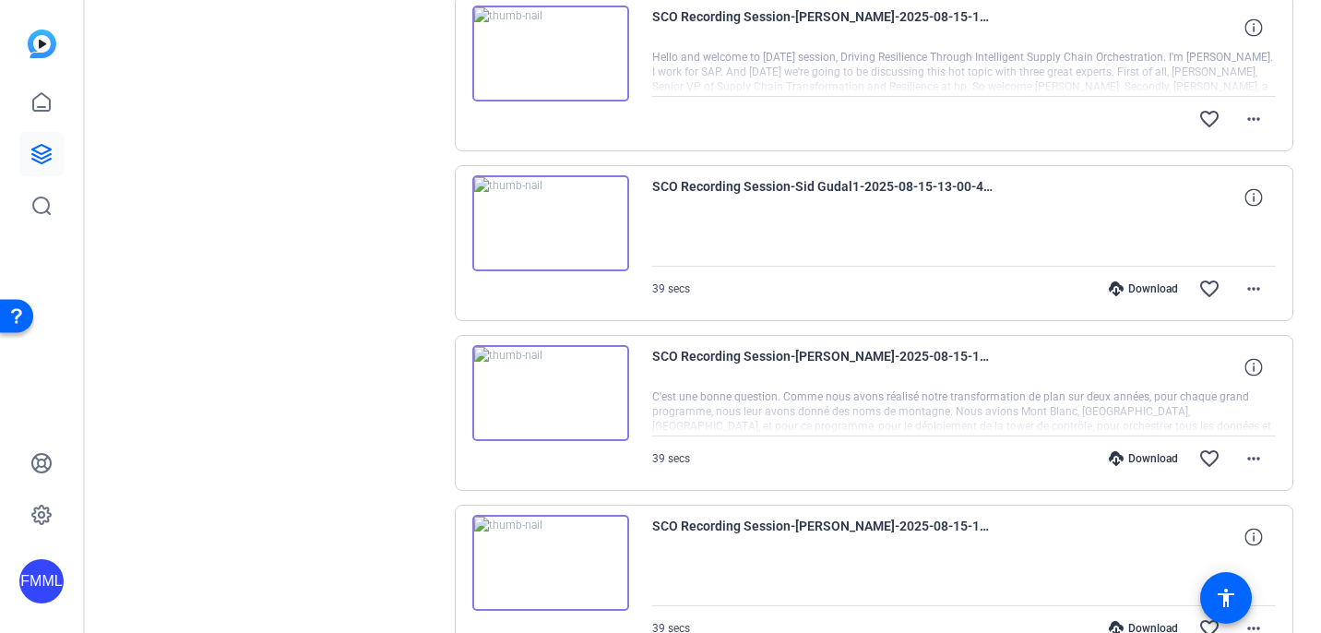
scroll to position [504, 0]
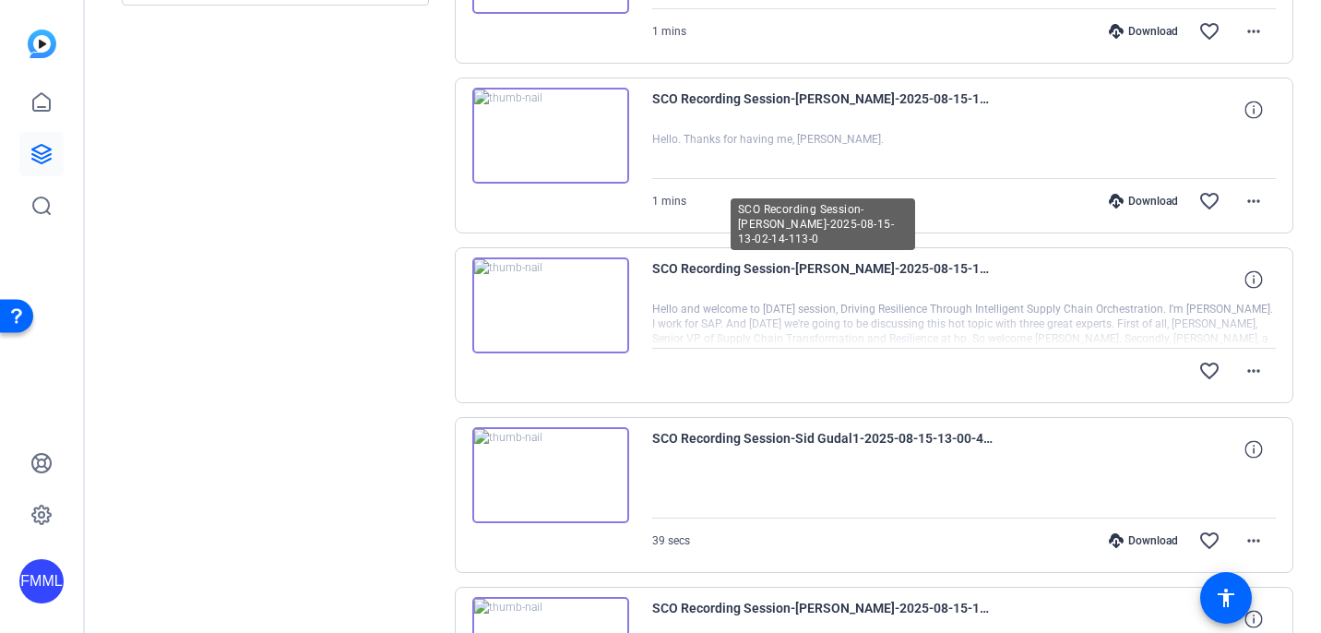
click at [896, 301] on span "SCO Recording Session-Richard Howells-2025-08-15-13-02-14-113-0" at bounding box center [822, 279] width 341 height 44
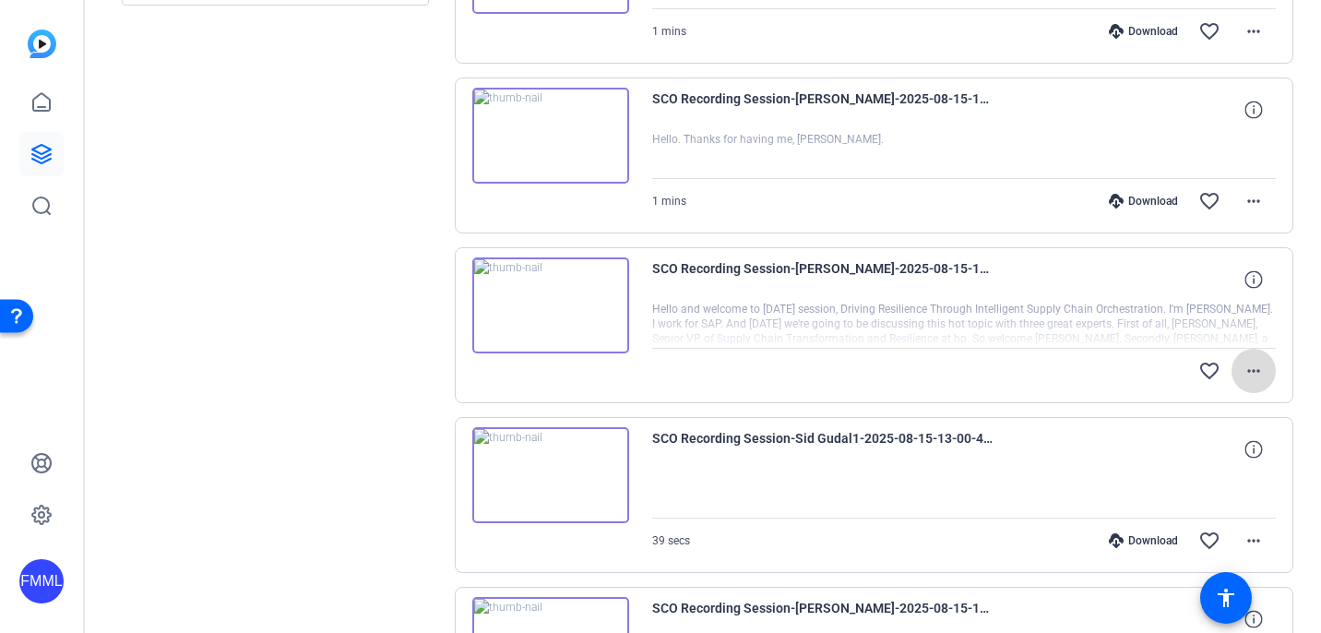
click at [1242, 369] on mat-icon "more_horiz" at bounding box center [1253, 371] width 22 height 22
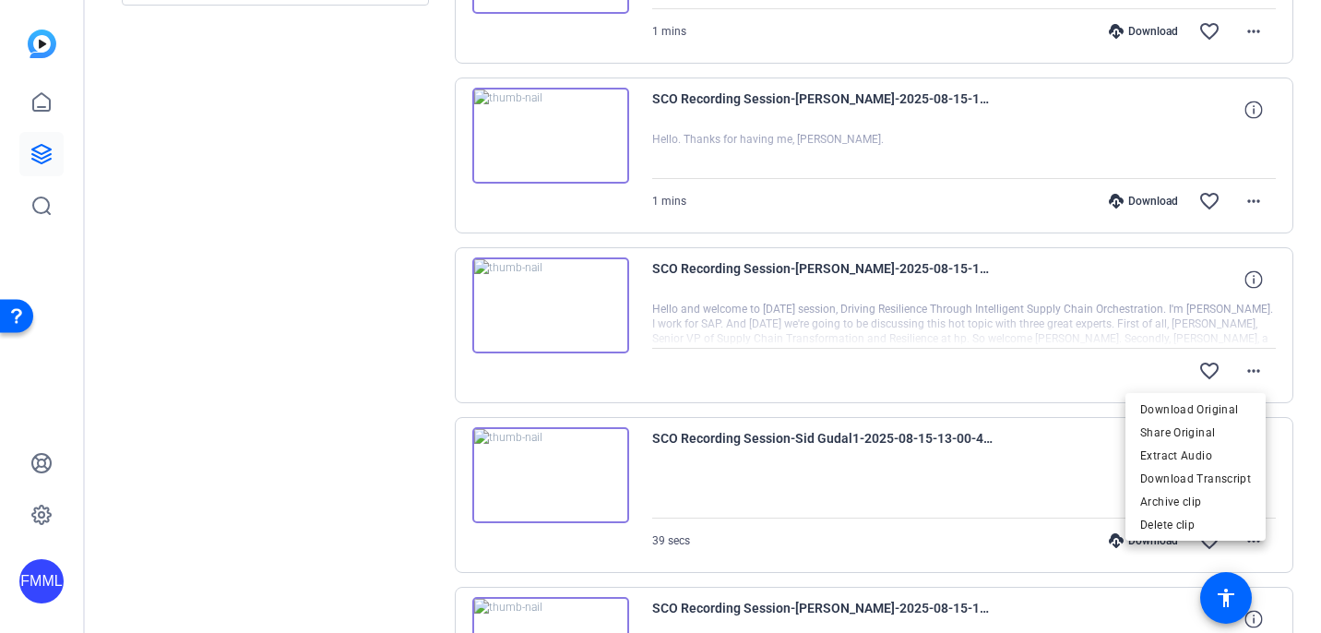
click at [1112, 292] on div at bounding box center [660, 316] width 1321 height 633
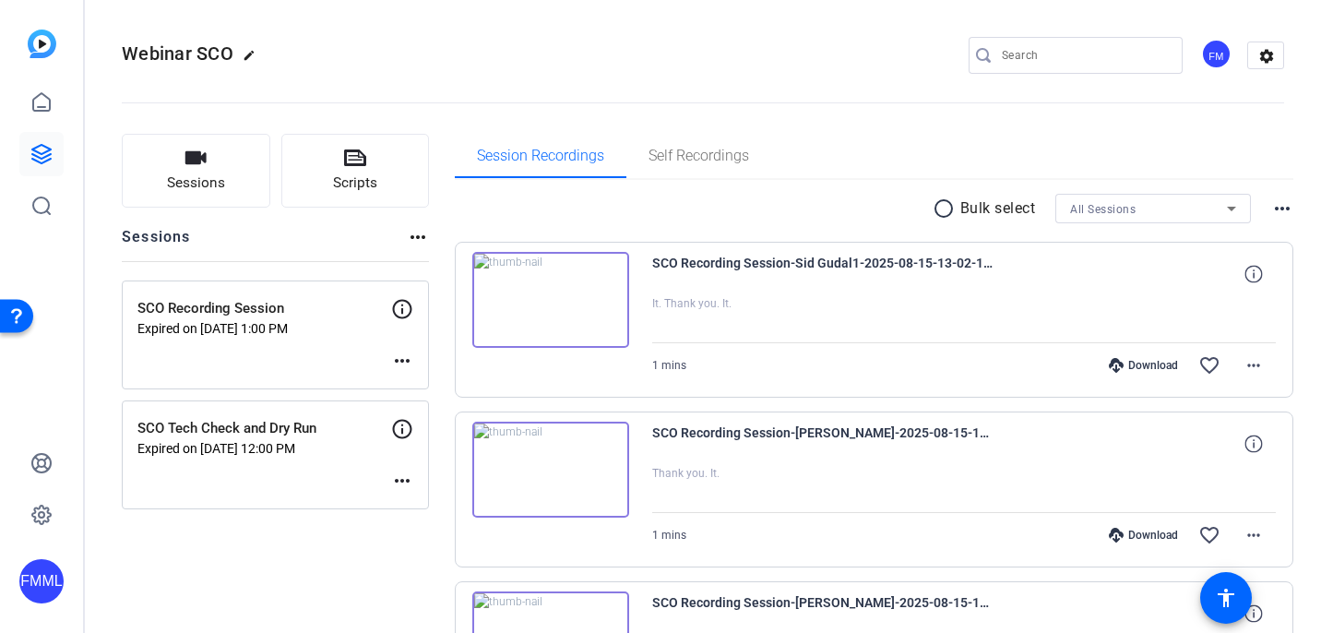
scroll to position [1407, 0]
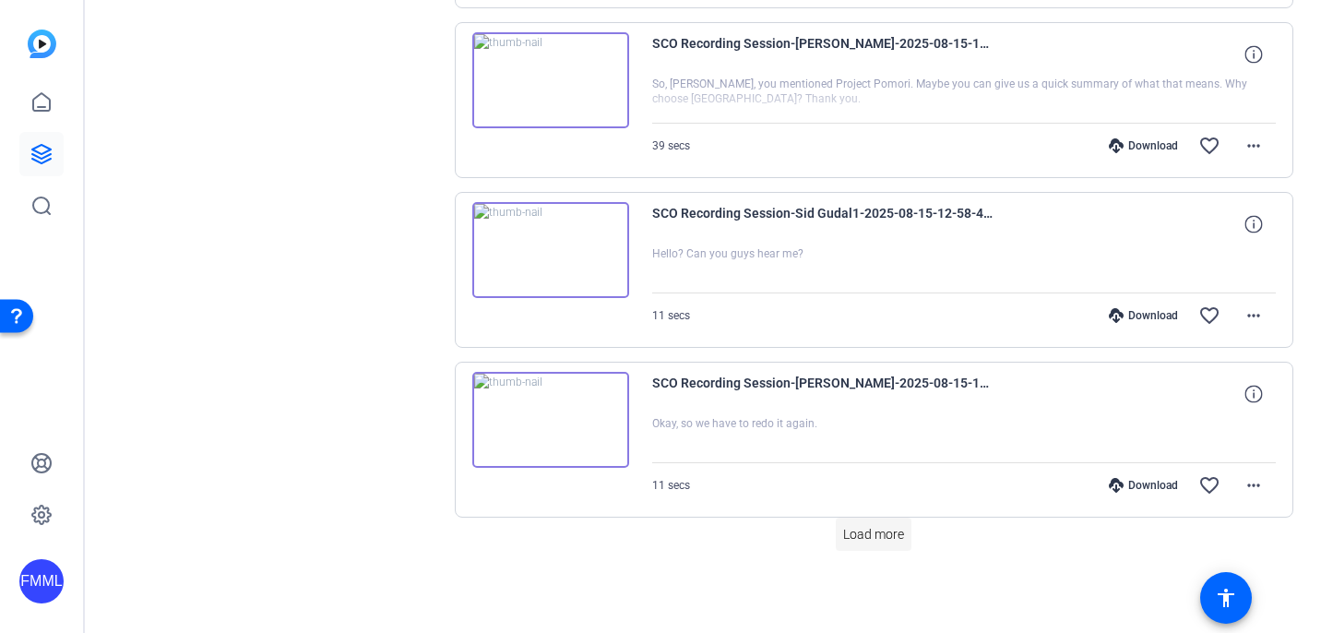
click at [878, 530] on span "Load more" at bounding box center [873, 534] width 61 height 19
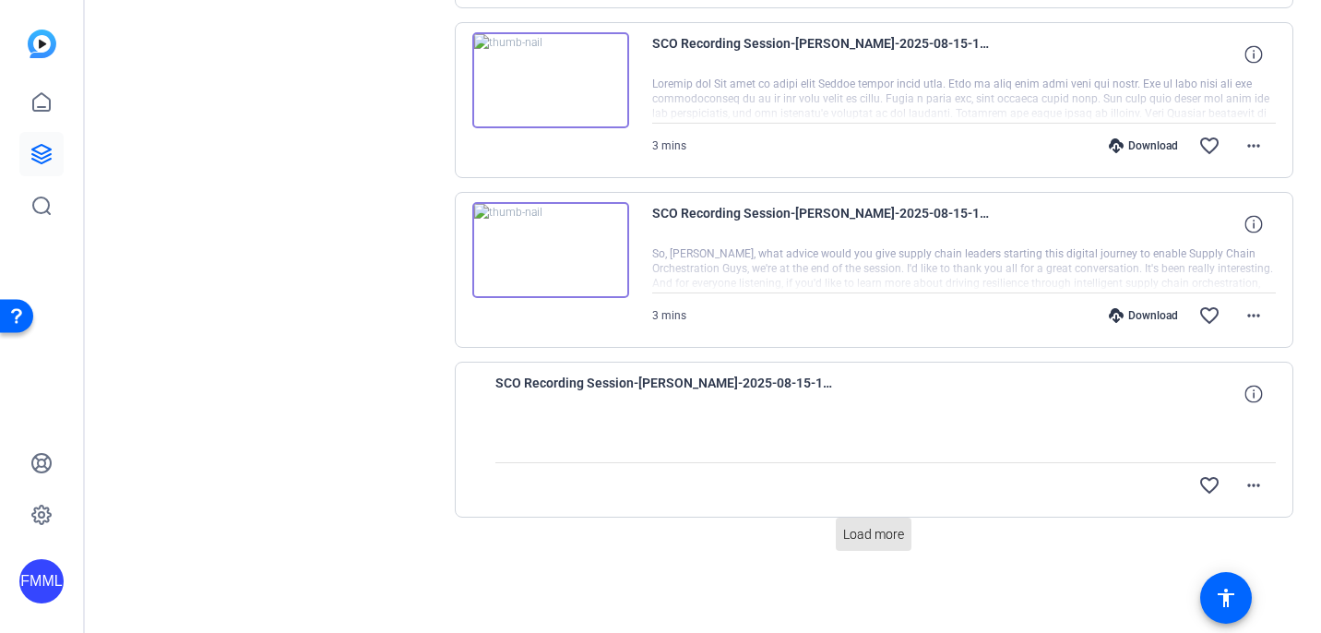
click at [878, 530] on span "Load more" at bounding box center [873, 534] width 61 height 19
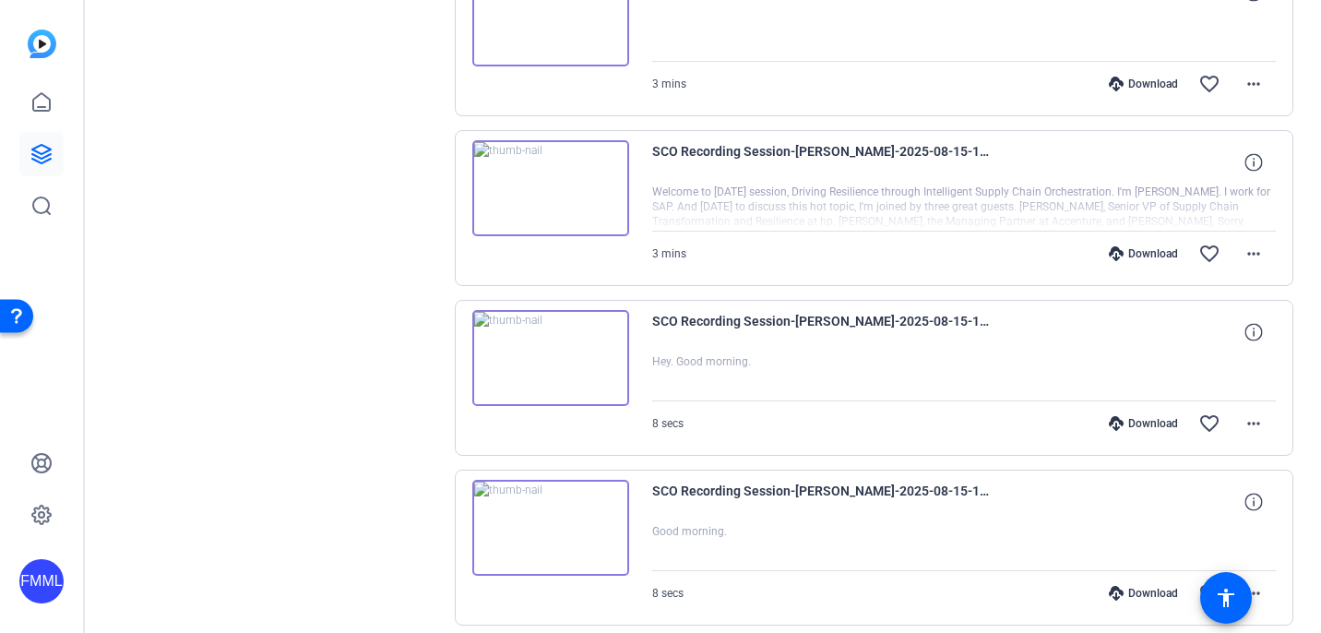
scroll to position [4767, 0]
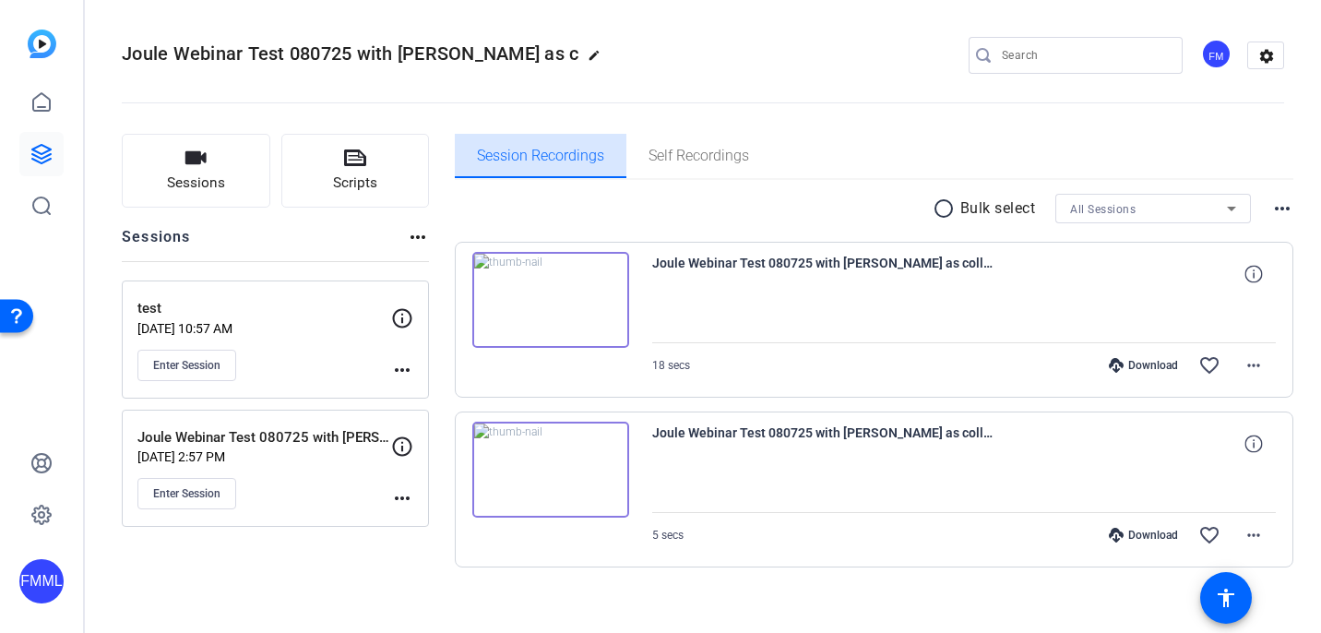
click at [546, 160] on span "Session Recordings" at bounding box center [540, 155] width 127 height 15
click at [49, 154] on icon at bounding box center [41, 154] width 18 height 18
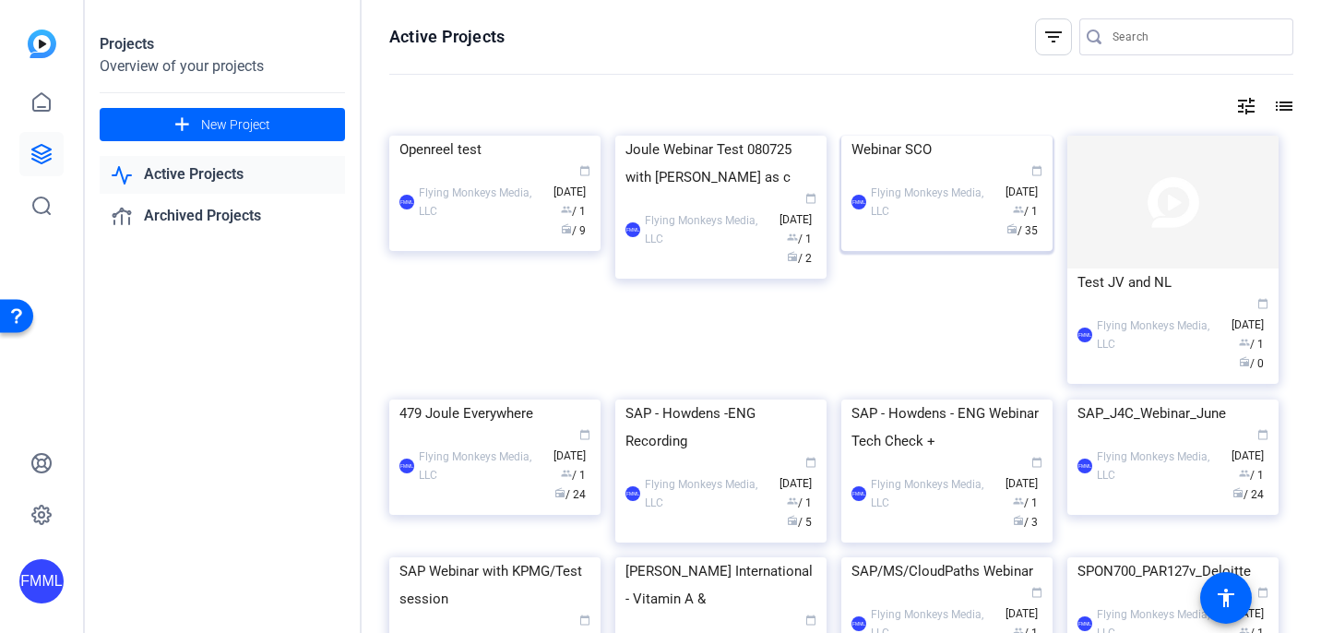
click at [876, 163] on div "Webinar SCO" at bounding box center [946, 150] width 191 height 28
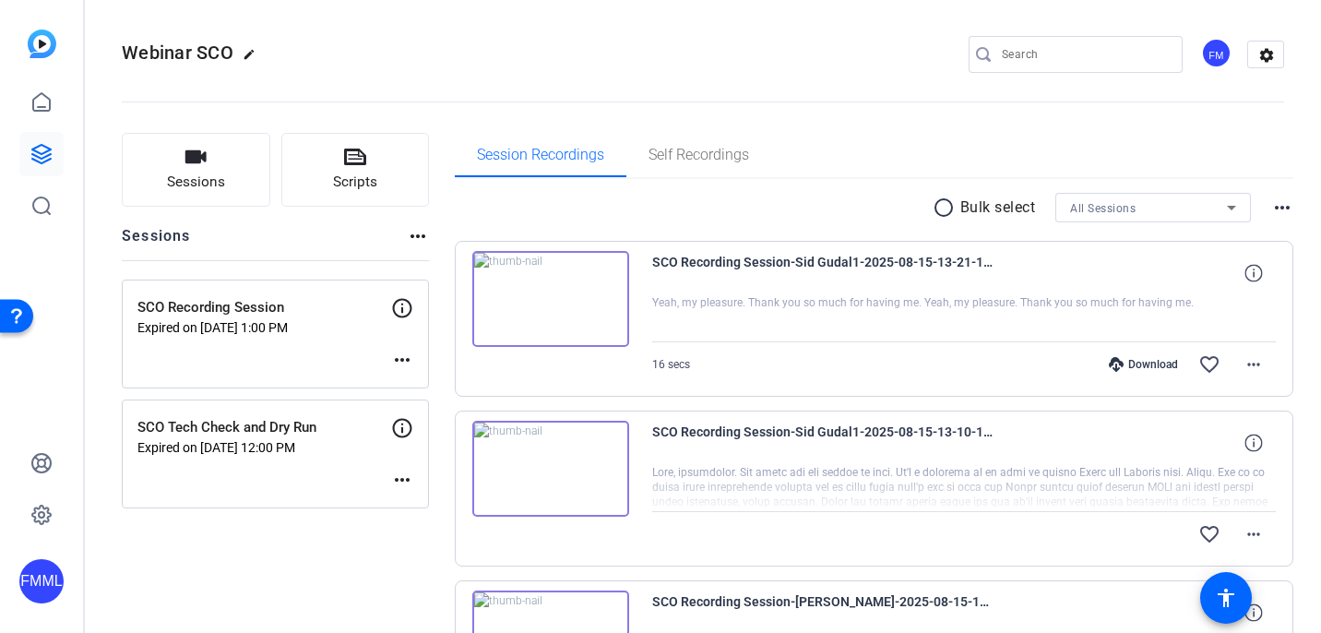
scroll to position [4, 0]
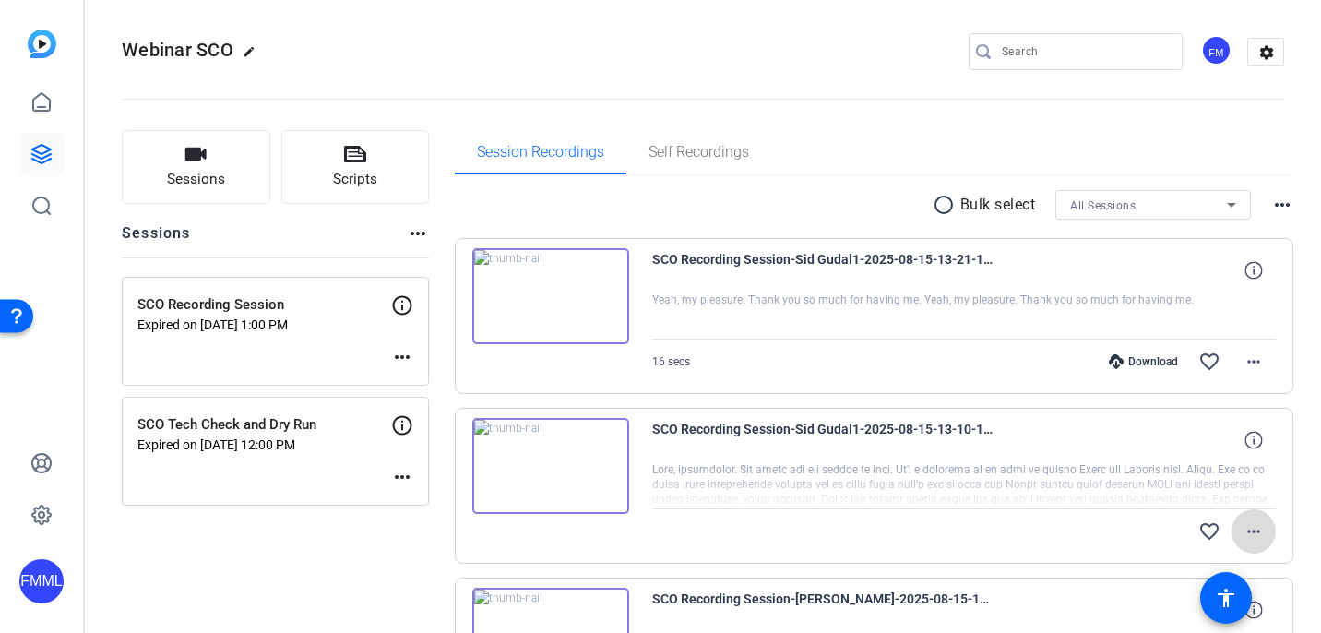
click at [1247, 530] on mat-icon "more_horiz" at bounding box center [1253, 531] width 22 height 22
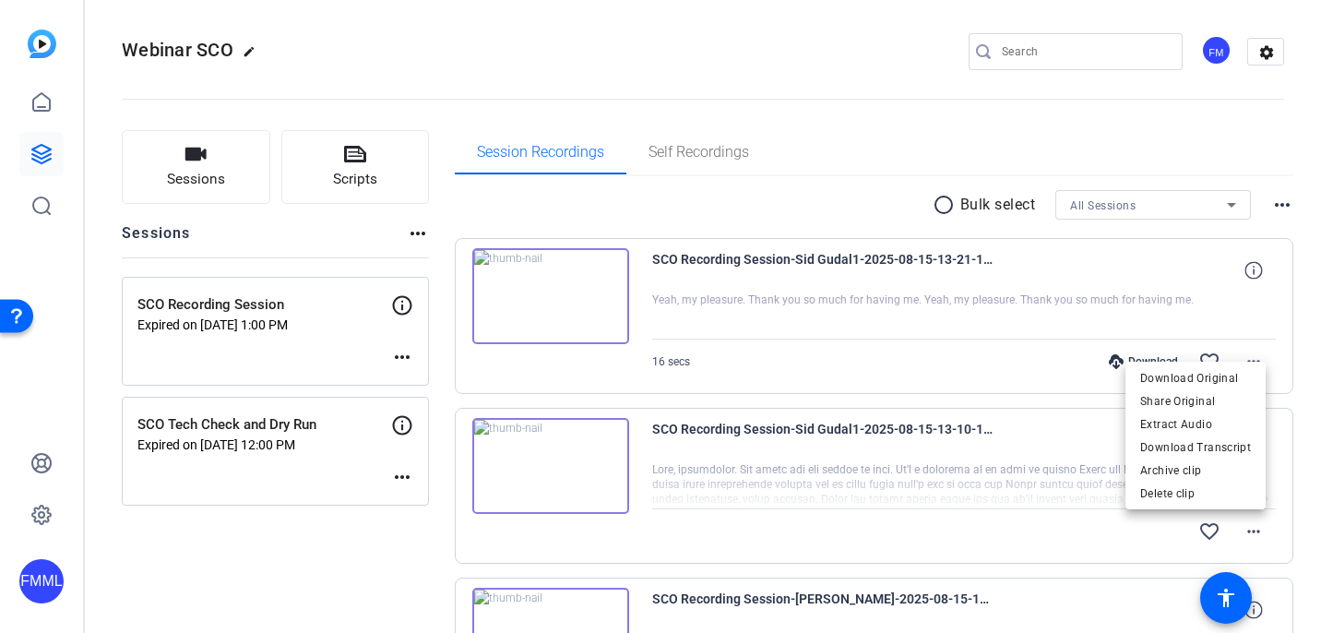
click at [1004, 546] on div at bounding box center [660, 316] width 1321 height 633
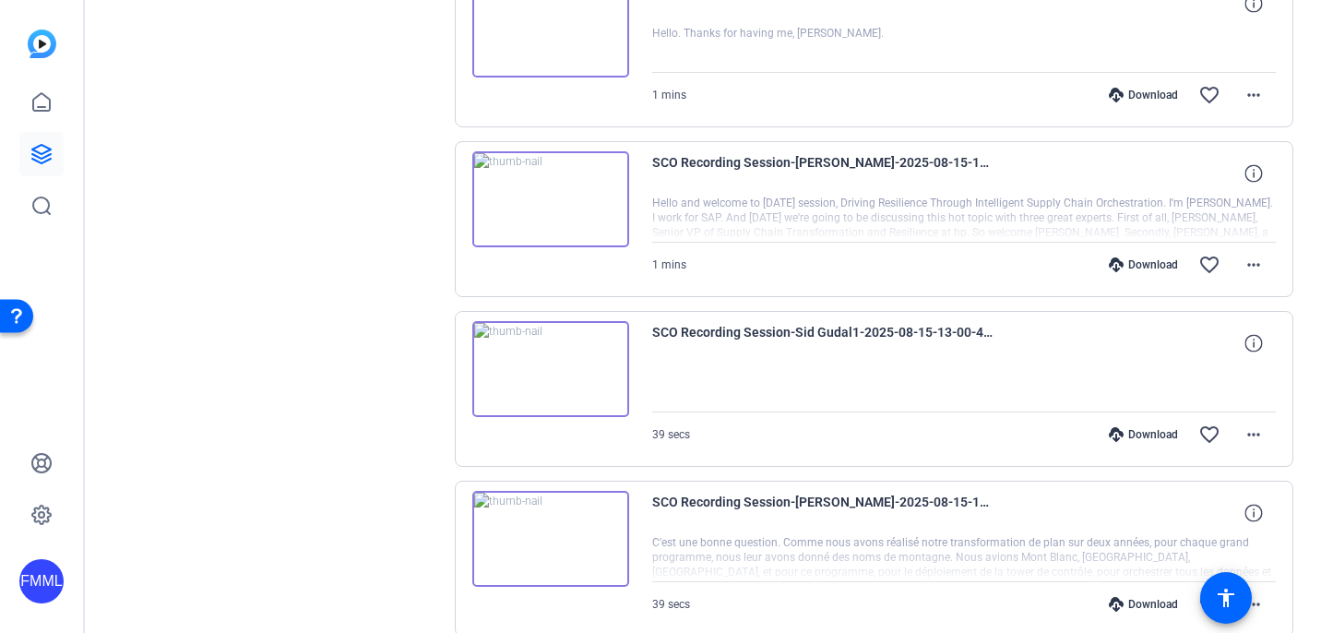
scroll to position [1407, 0]
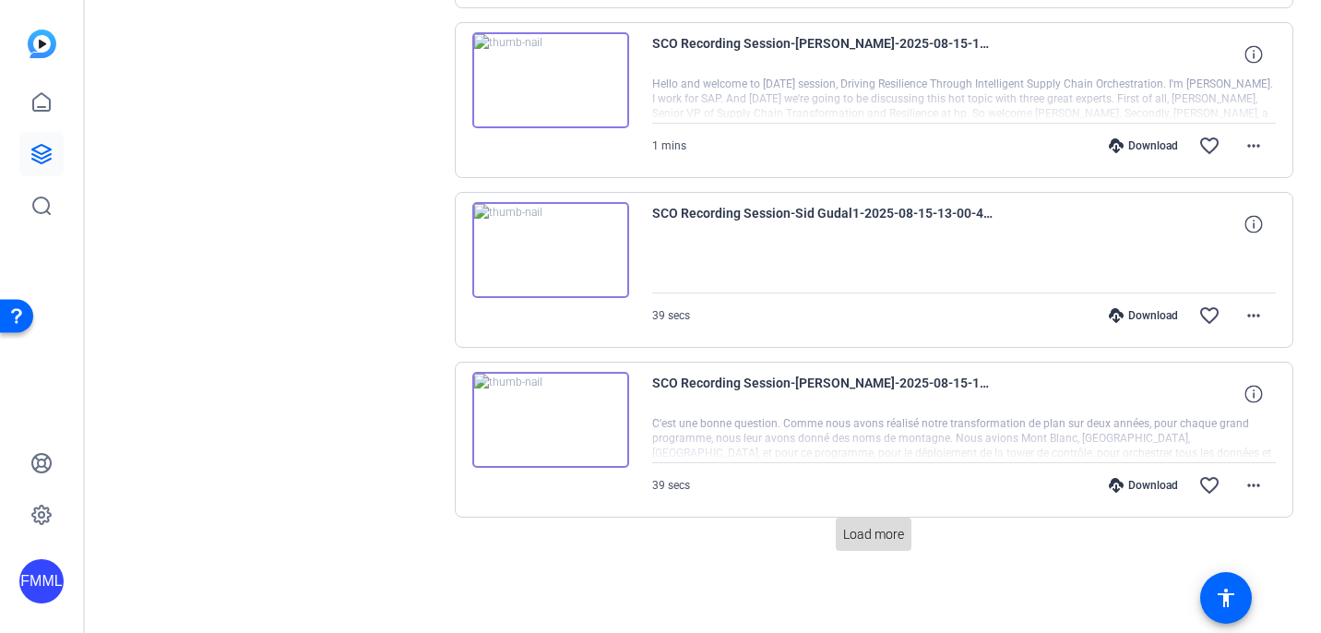
click at [852, 528] on span "Load more" at bounding box center [873, 534] width 61 height 19
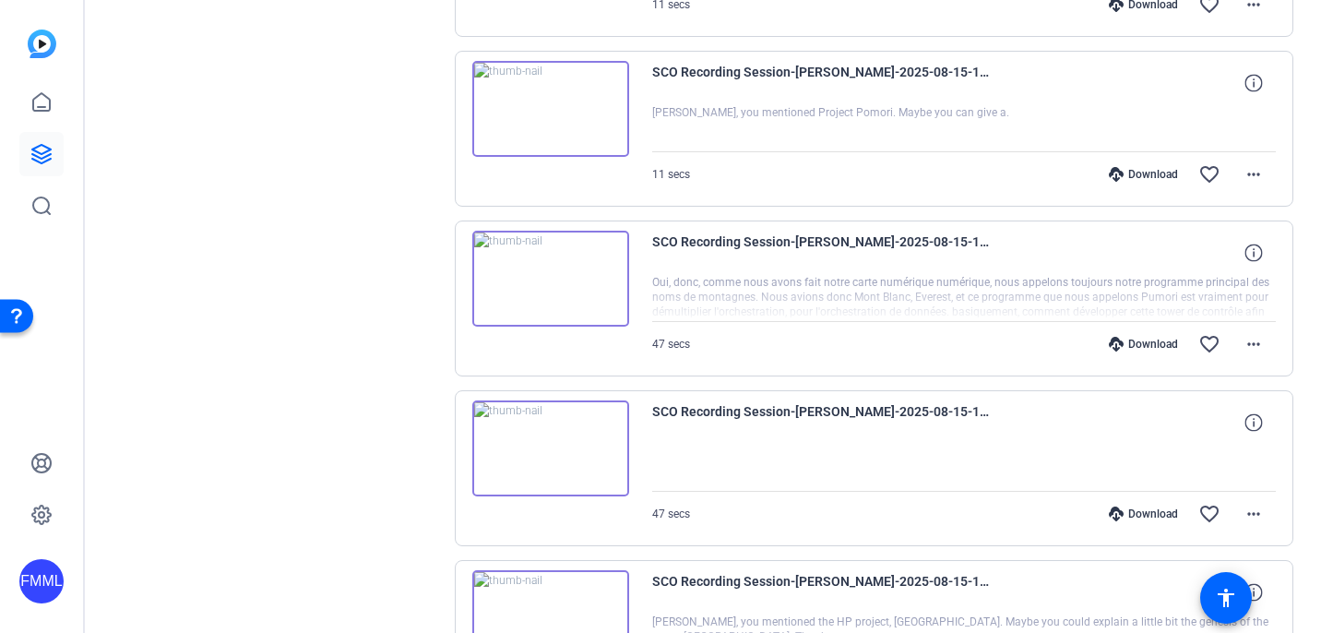
scroll to position [3104, 0]
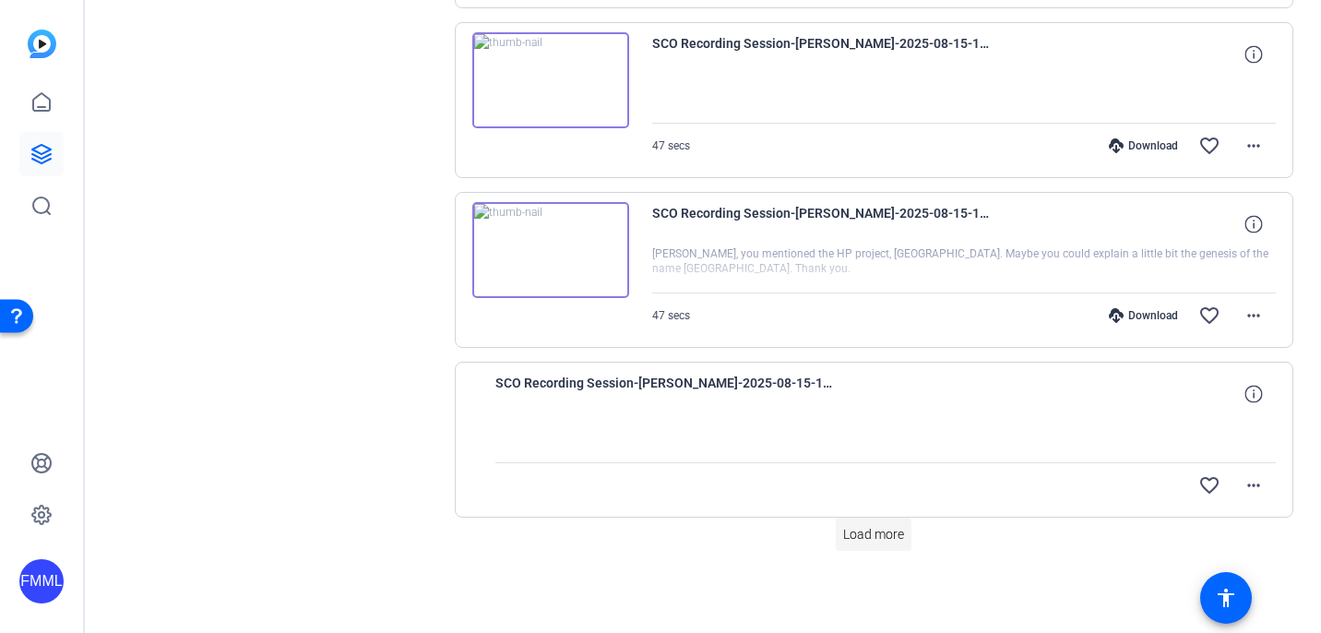
click at [879, 536] on span "Load more" at bounding box center [873, 534] width 61 height 19
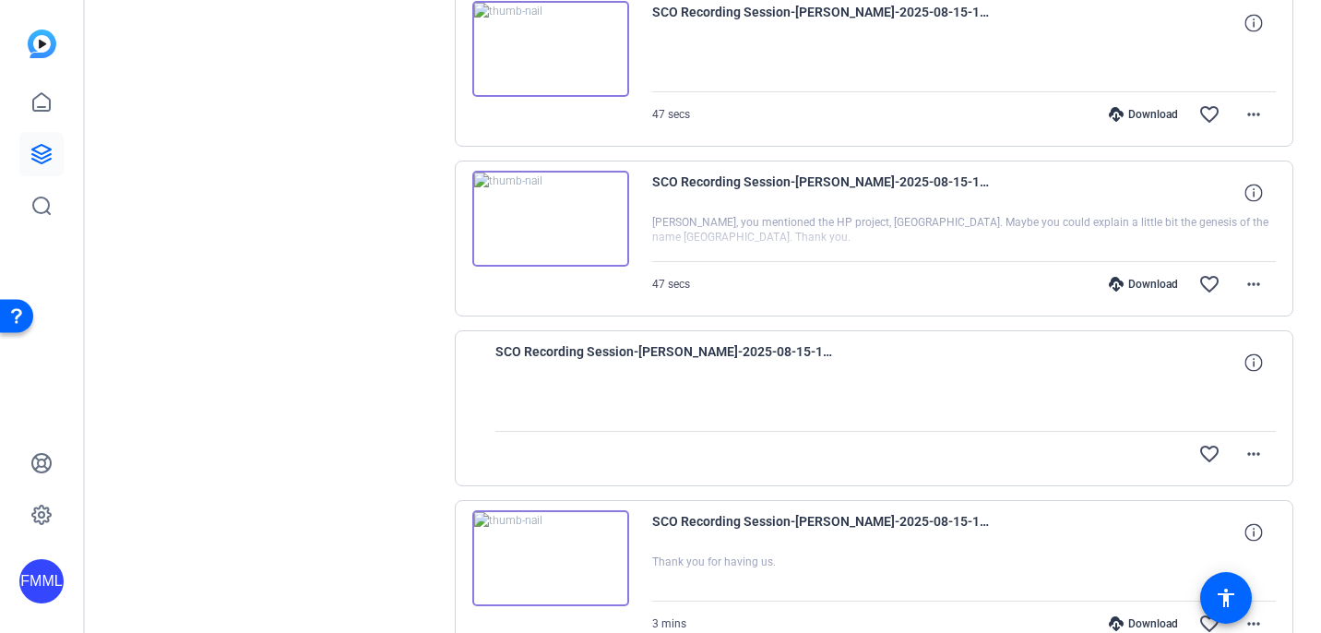
scroll to position [3149, 0]
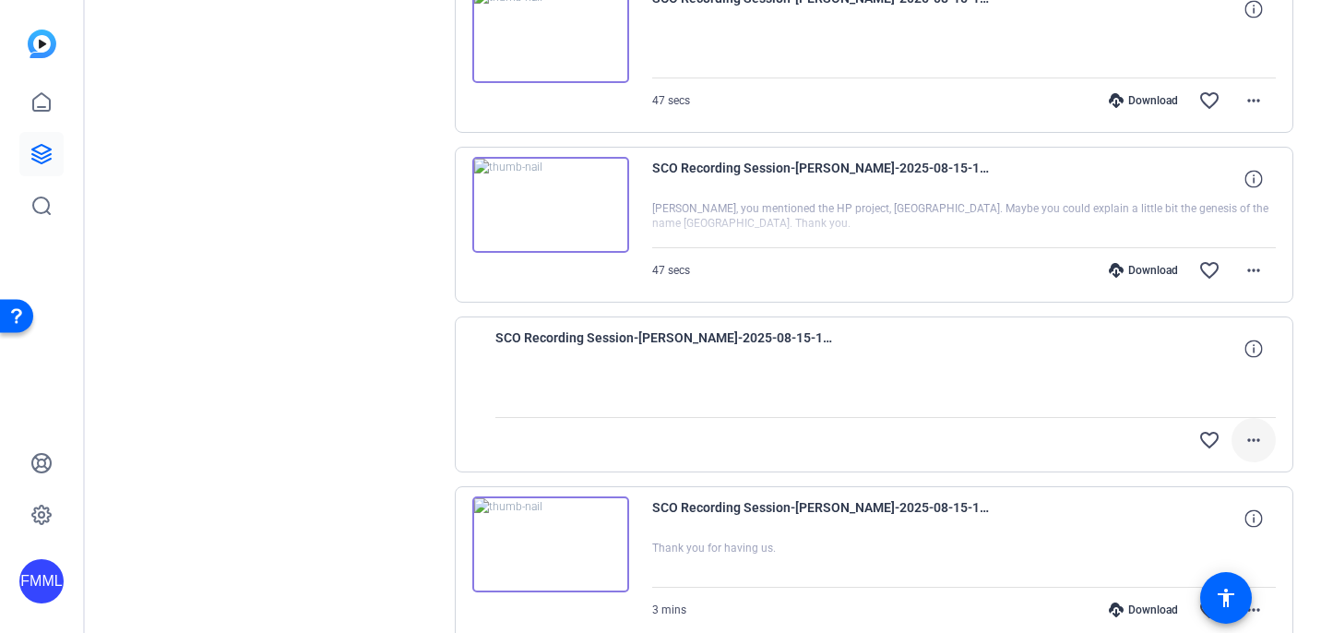
click at [1250, 435] on mat-icon "more_horiz" at bounding box center [1253, 440] width 22 height 22
click at [1249, 435] on div at bounding box center [660, 316] width 1321 height 633
click at [1246, 347] on icon at bounding box center [1253, 348] width 18 height 18
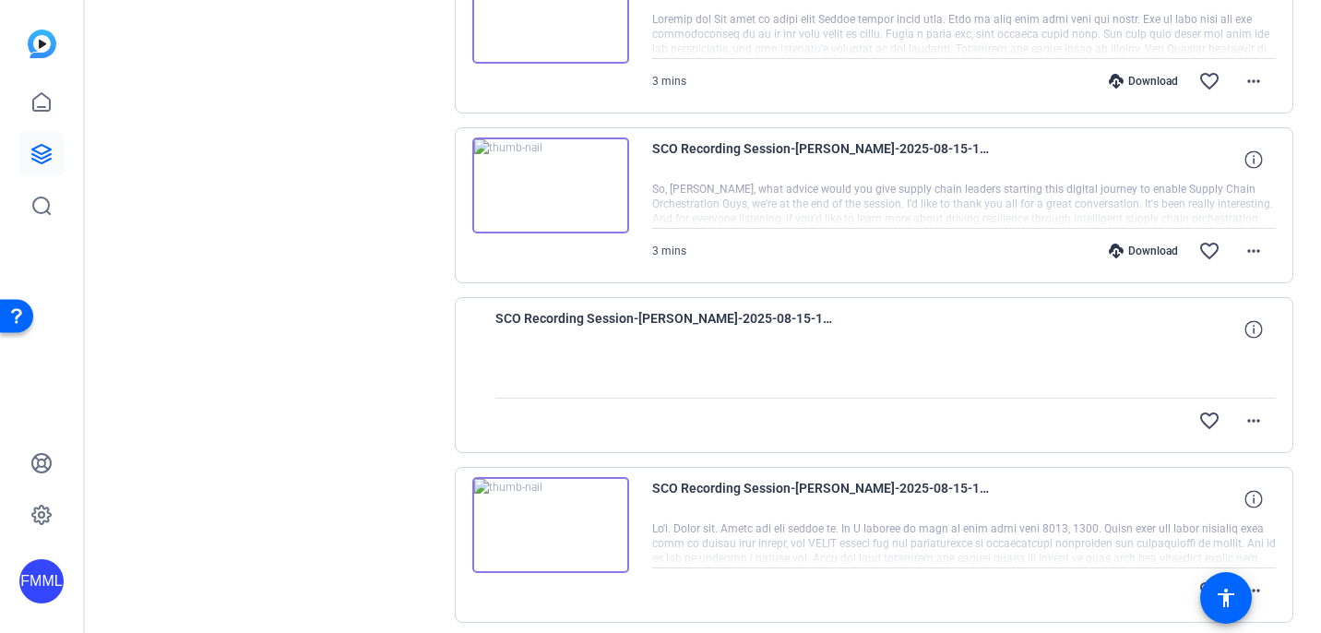
scroll to position [3849, 0]
click at [1244, 331] on icon at bounding box center [1253, 327] width 18 height 18
click at [1242, 416] on mat-icon "more_horiz" at bounding box center [1253, 419] width 22 height 22
click at [654, 350] on div at bounding box center [660, 316] width 1321 height 633
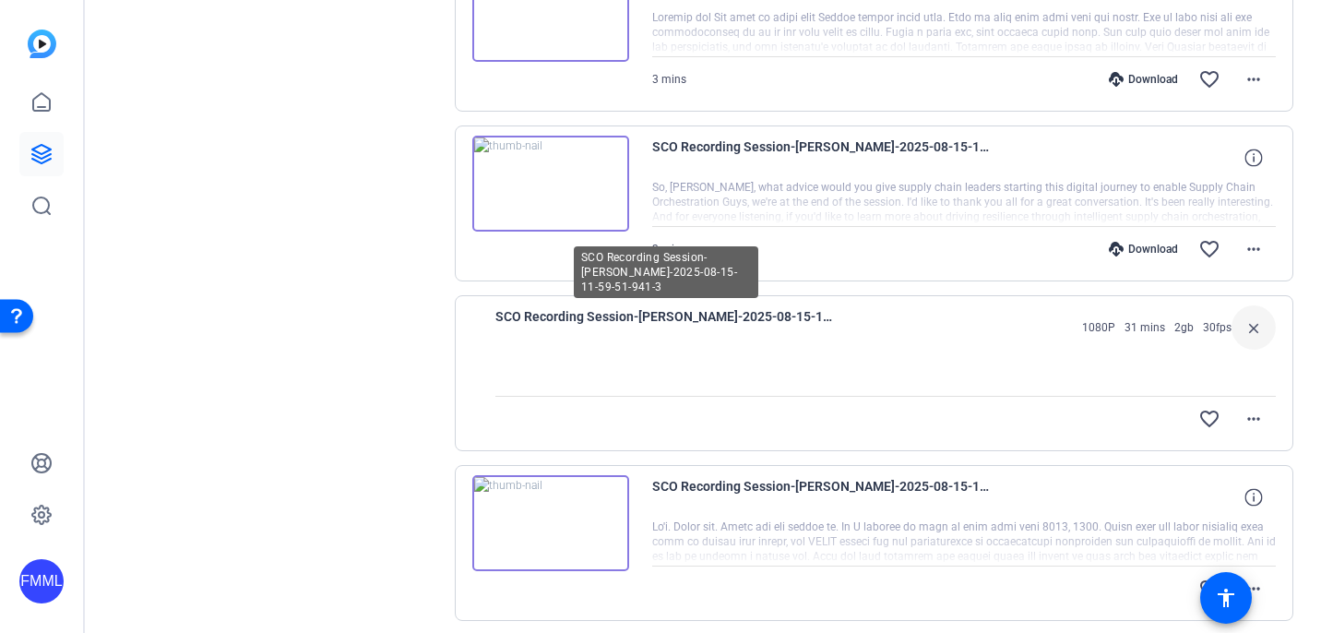
click at [646, 318] on span "SCO Recording Session-[PERSON_NAME]-2025-08-15-11-59-51-941-3" at bounding box center [665, 327] width 341 height 44
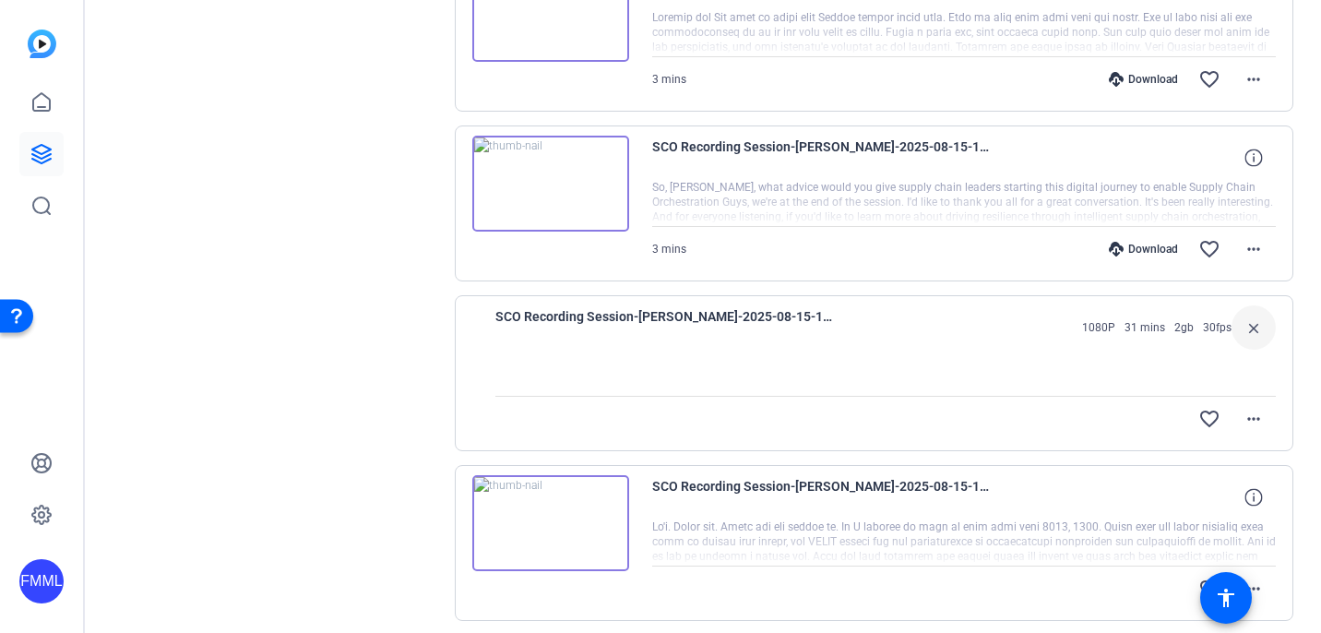
click at [558, 392] on div at bounding box center [885, 373] width 781 height 46
click at [510, 416] on div "favorite_border more_horiz" at bounding box center [885, 419] width 781 height 44
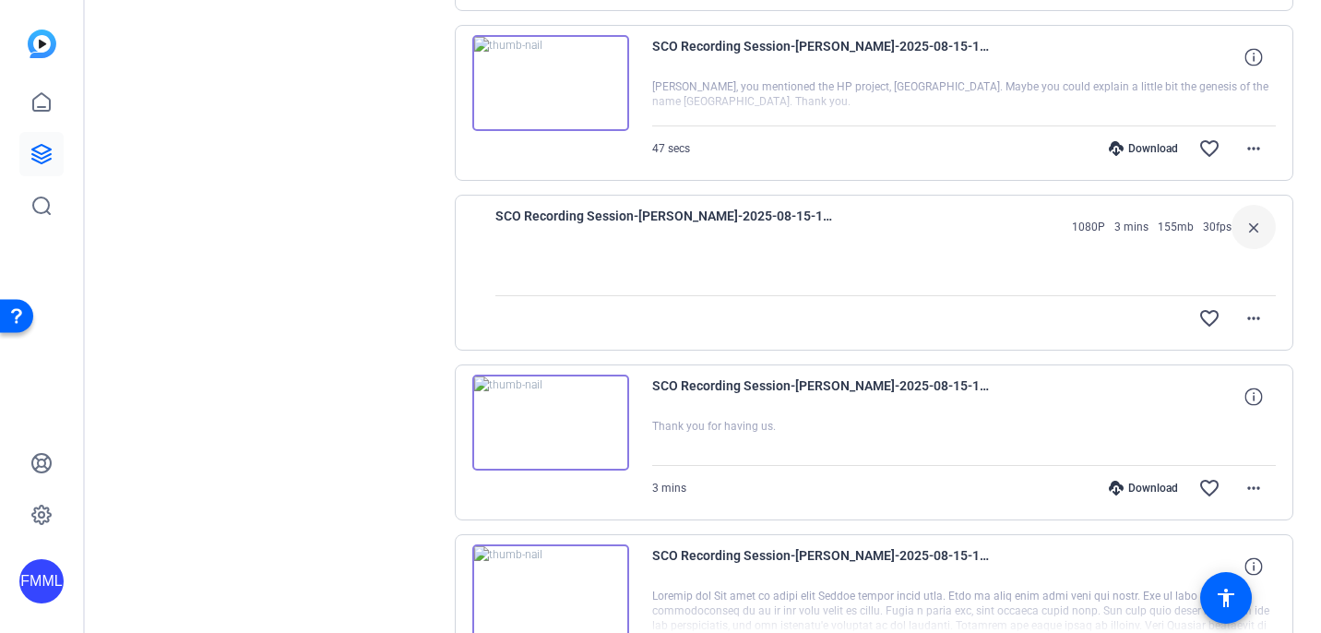
scroll to position [3259, 0]
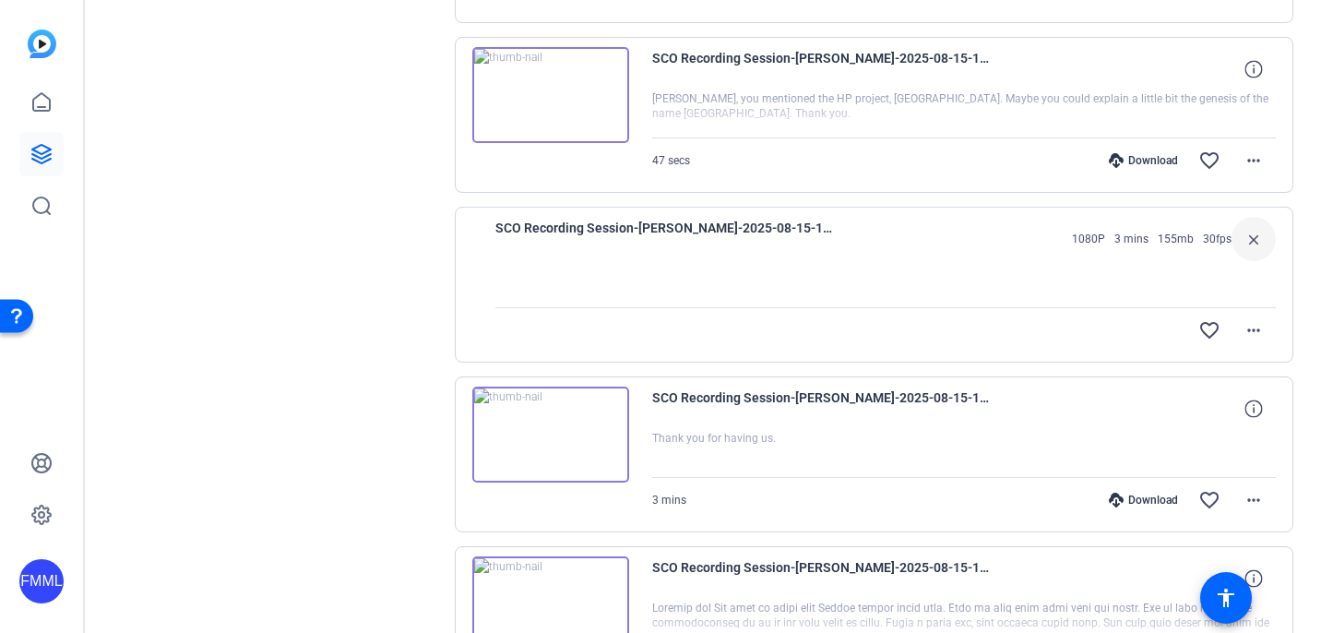
click at [776, 275] on div at bounding box center [885, 284] width 781 height 46
click at [1122, 243] on span "3 mins" at bounding box center [1131, 238] width 34 height 15
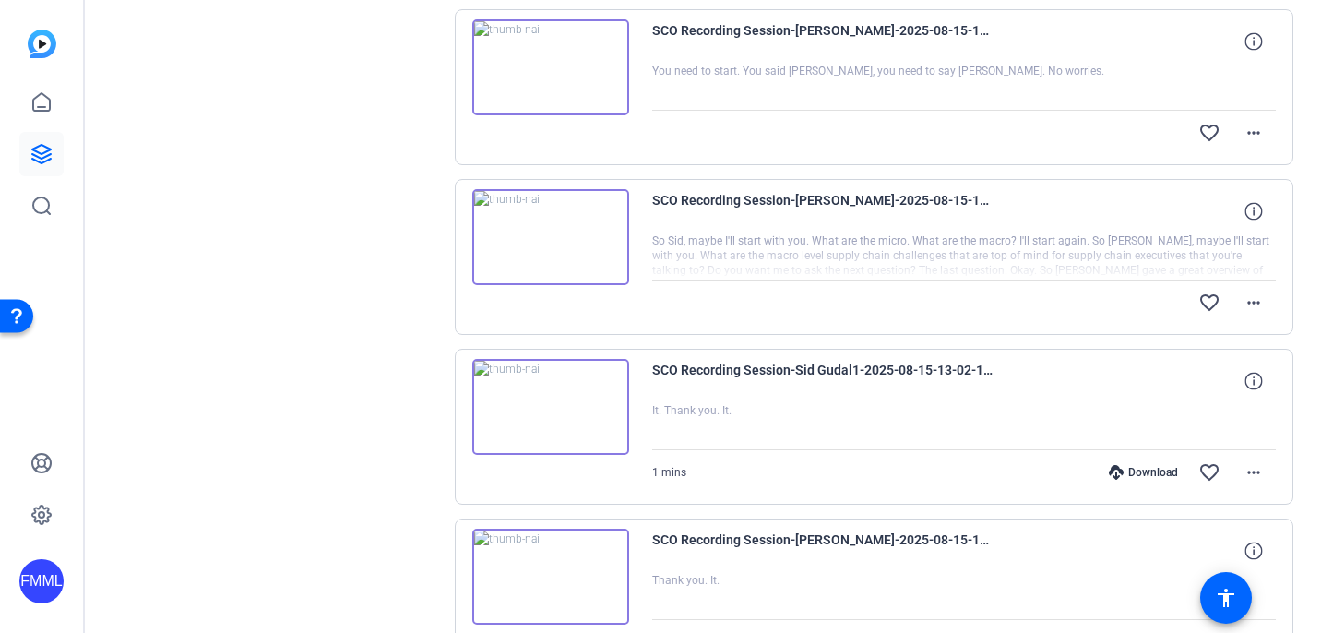
scroll to position [0, 0]
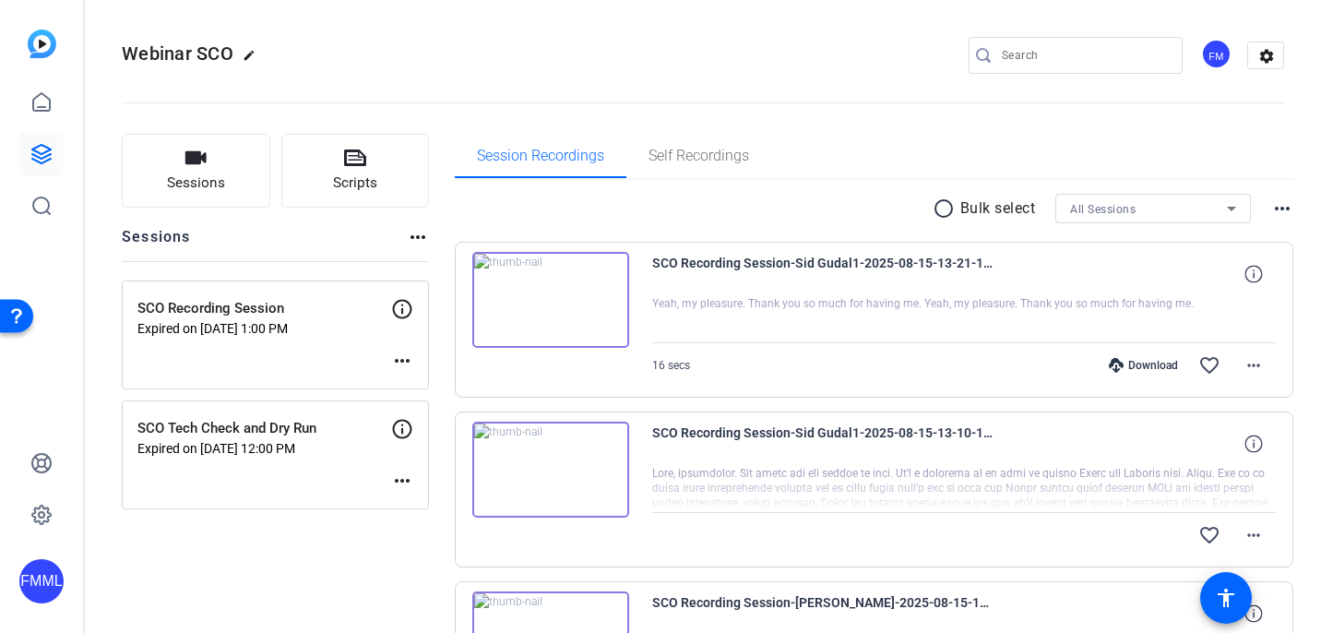
click at [223, 314] on p "SCO Recording Session" at bounding box center [264, 308] width 254 height 21
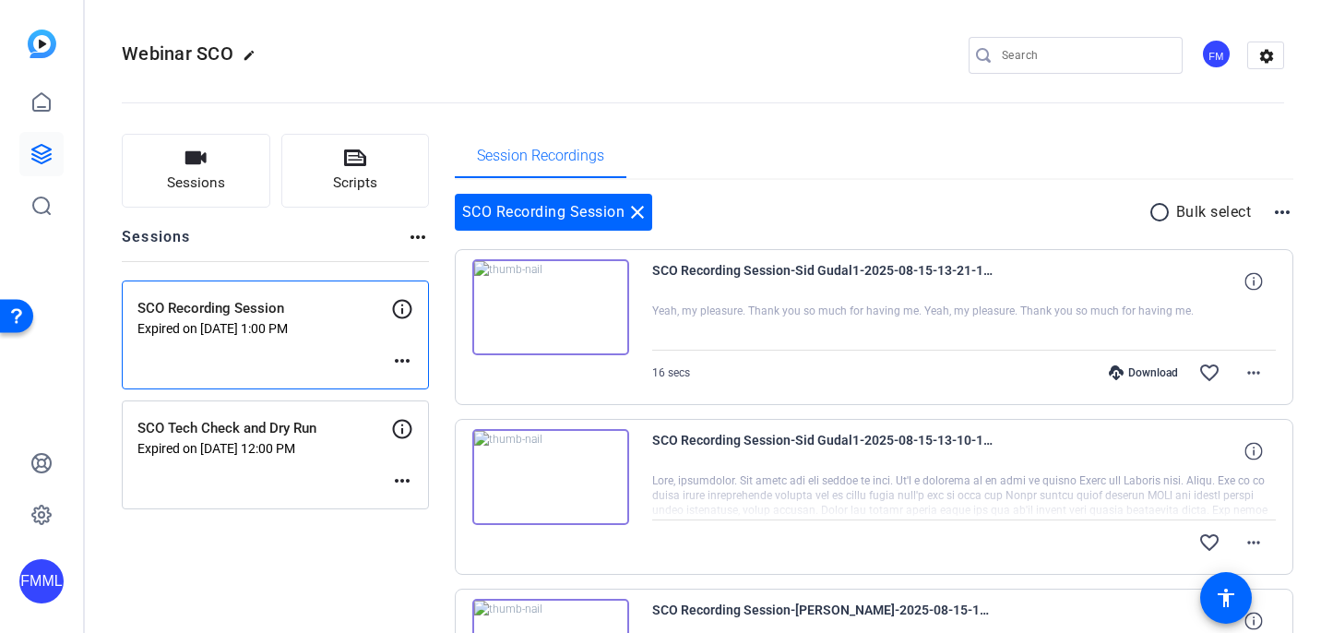
click at [237, 344] on div "SCO Recording Session Expired on [DATE] 1:00 PM more_horiz" at bounding box center [275, 334] width 307 height 109
click at [395, 363] on mat-icon "more_horiz" at bounding box center [402, 361] width 22 height 22
click at [311, 329] on div at bounding box center [660, 316] width 1321 height 633
click at [234, 304] on p "SCO Recording Session" at bounding box center [264, 308] width 254 height 21
click at [48, 154] on icon at bounding box center [41, 154] width 18 height 18
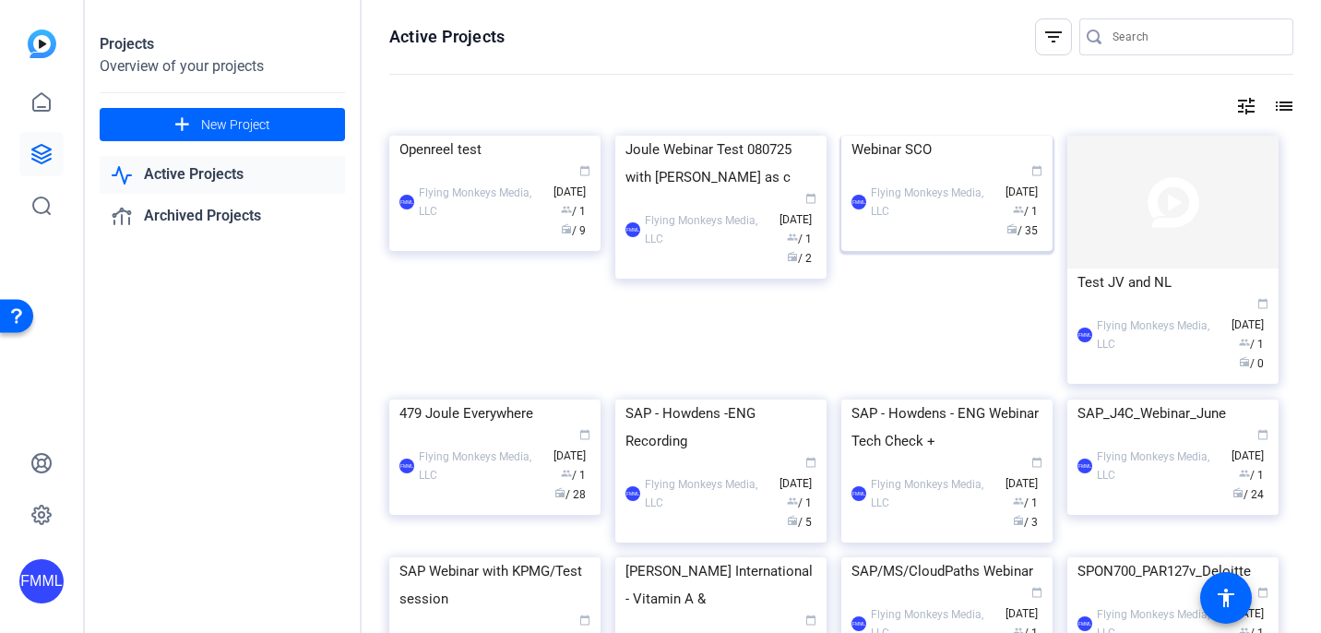
click at [897, 241] on div "FMML Flying Monkeys Media, LLC calendar_today [DATE] group / 1 radio / 35" at bounding box center [946, 201] width 191 height 77
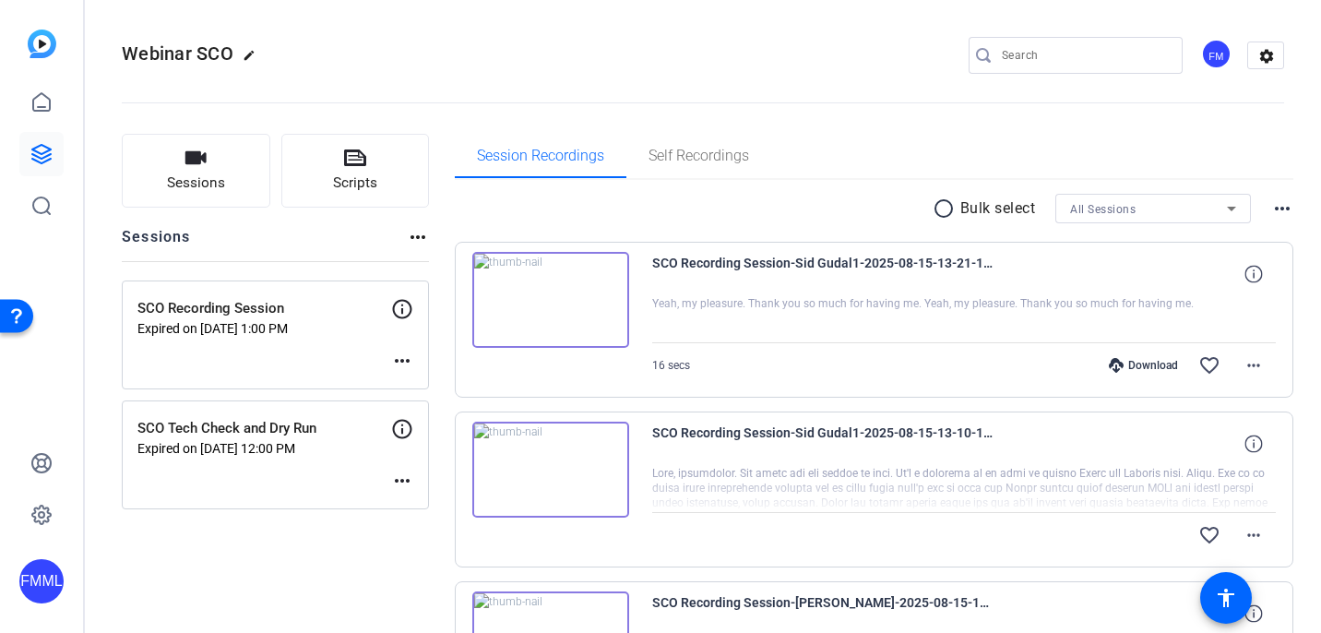
click at [219, 313] on p "SCO Recording Session" at bounding box center [264, 308] width 254 height 21
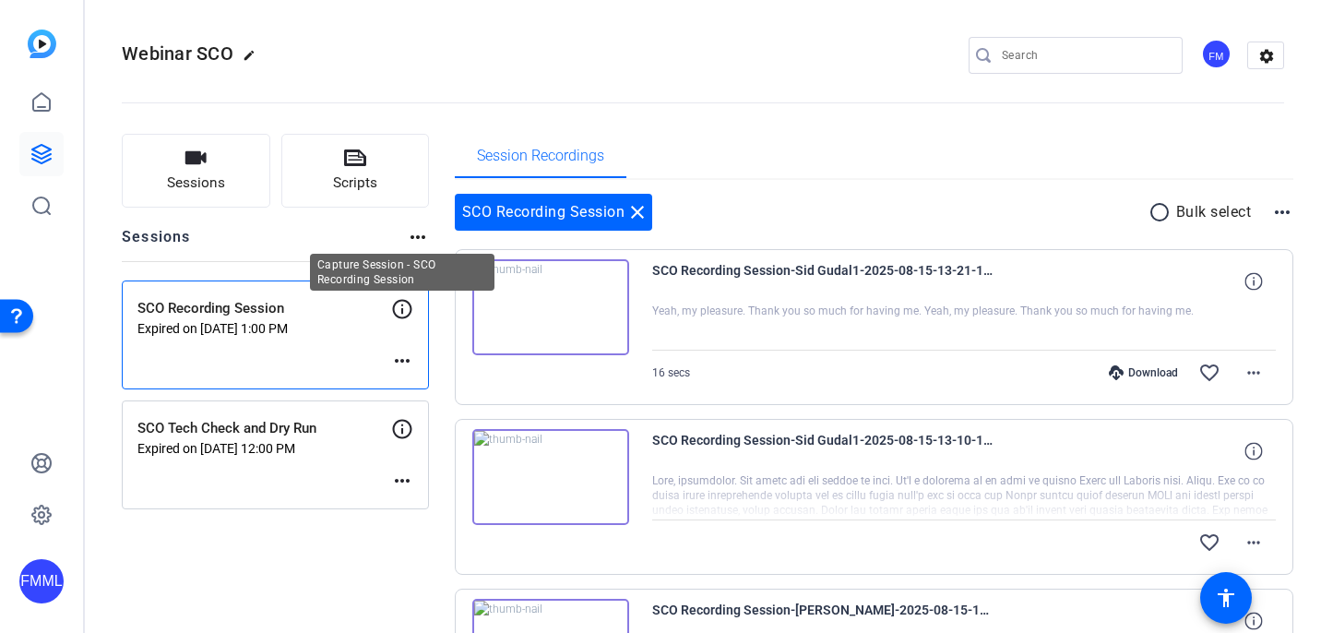
click at [404, 311] on icon at bounding box center [402, 309] width 22 height 22
click at [400, 309] on icon at bounding box center [402, 309] width 22 height 22
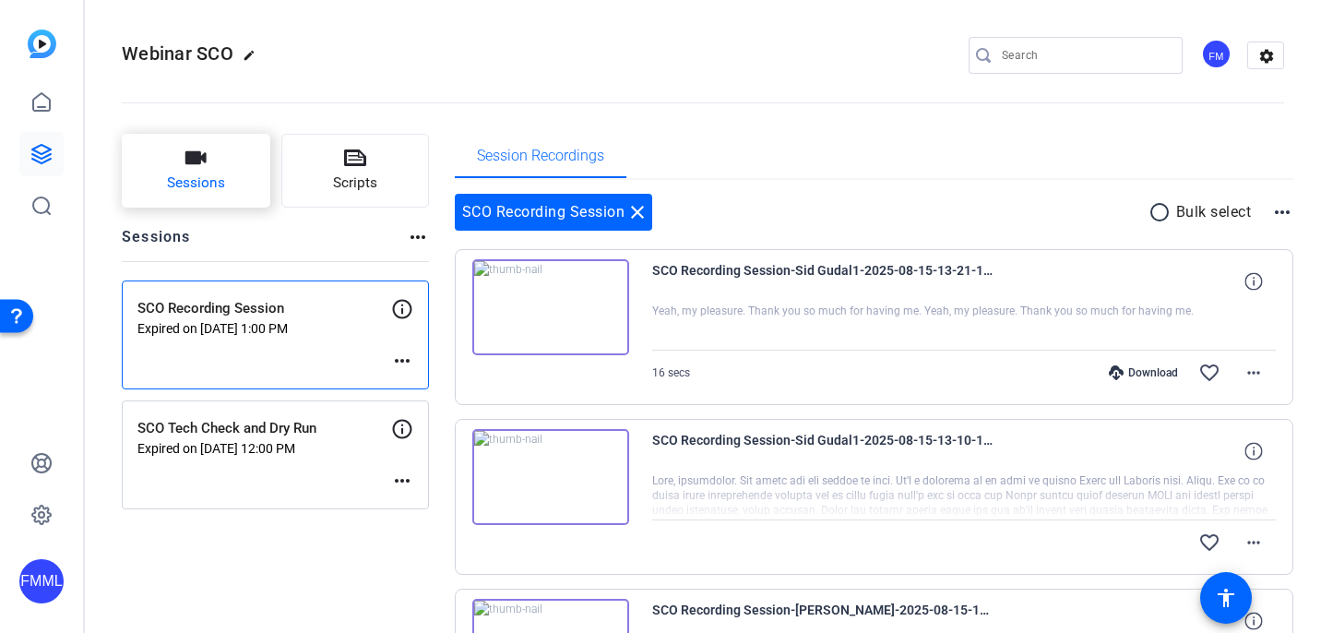
click at [224, 183] on button "Sessions" at bounding box center [196, 171] width 148 height 74
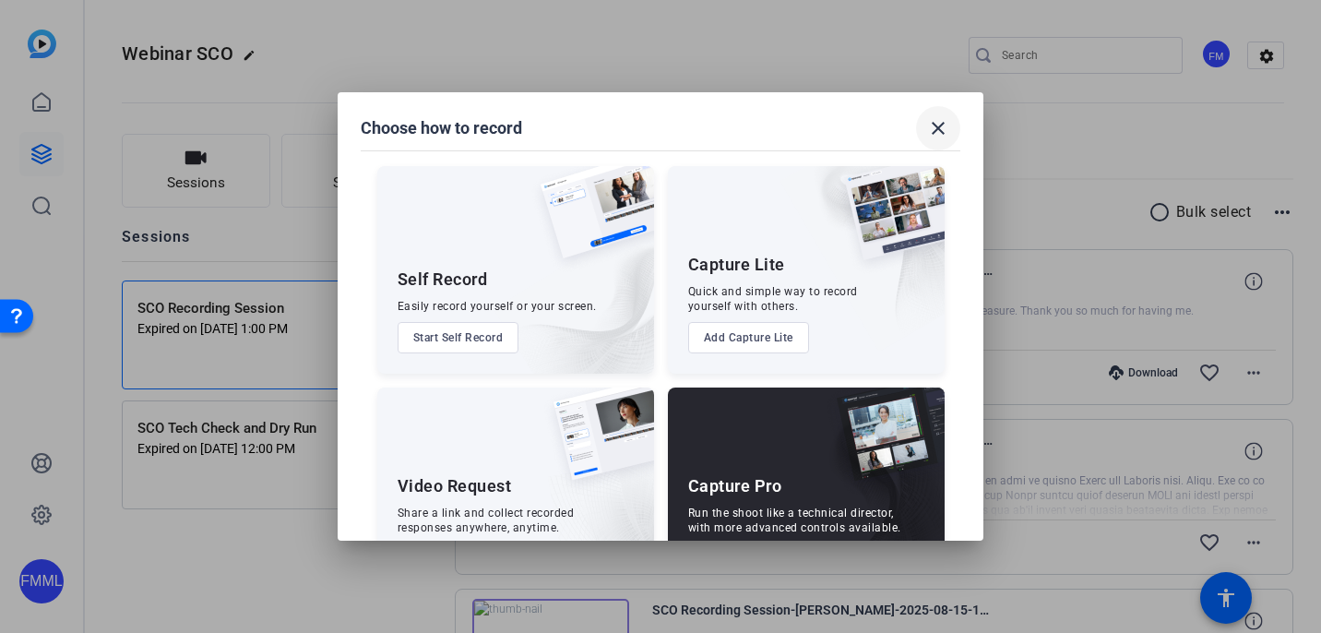
click at [931, 121] on mat-icon "close" at bounding box center [938, 128] width 22 height 22
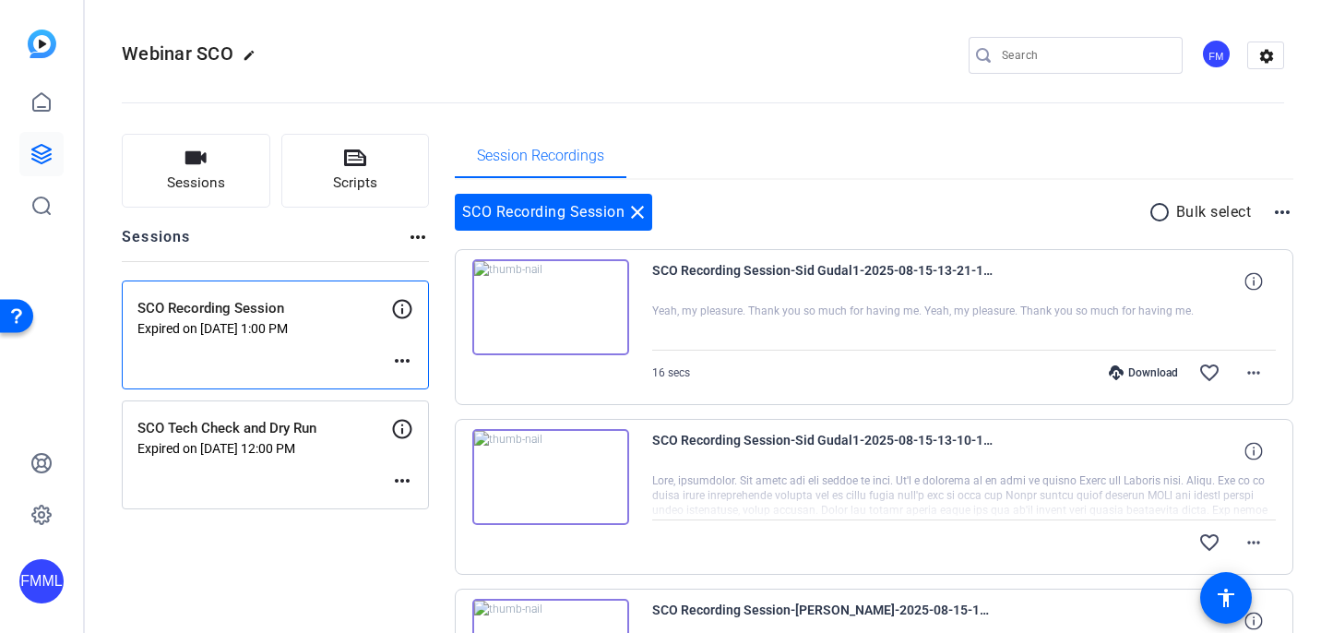
click at [276, 327] on p "Expired on [DATE] 1:00 PM" at bounding box center [264, 328] width 254 height 15
click at [266, 312] on p "SCO Recording Session" at bounding box center [264, 308] width 254 height 21
click at [402, 361] on mat-icon "more_horiz" at bounding box center [402, 361] width 22 height 22
click at [413, 386] on span "Edit Session" at bounding box center [448, 388] width 84 height 22
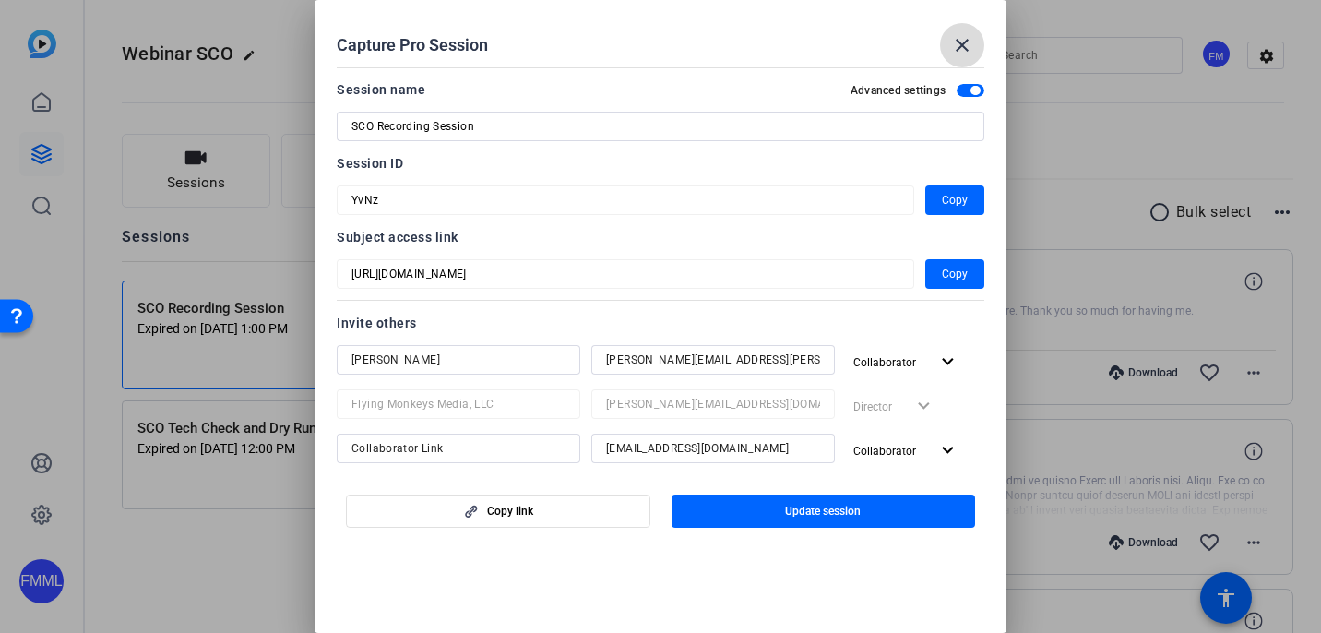
click at [966, 45] on mat-icon "close" at bounding box center [962, 45] width 22 height 22
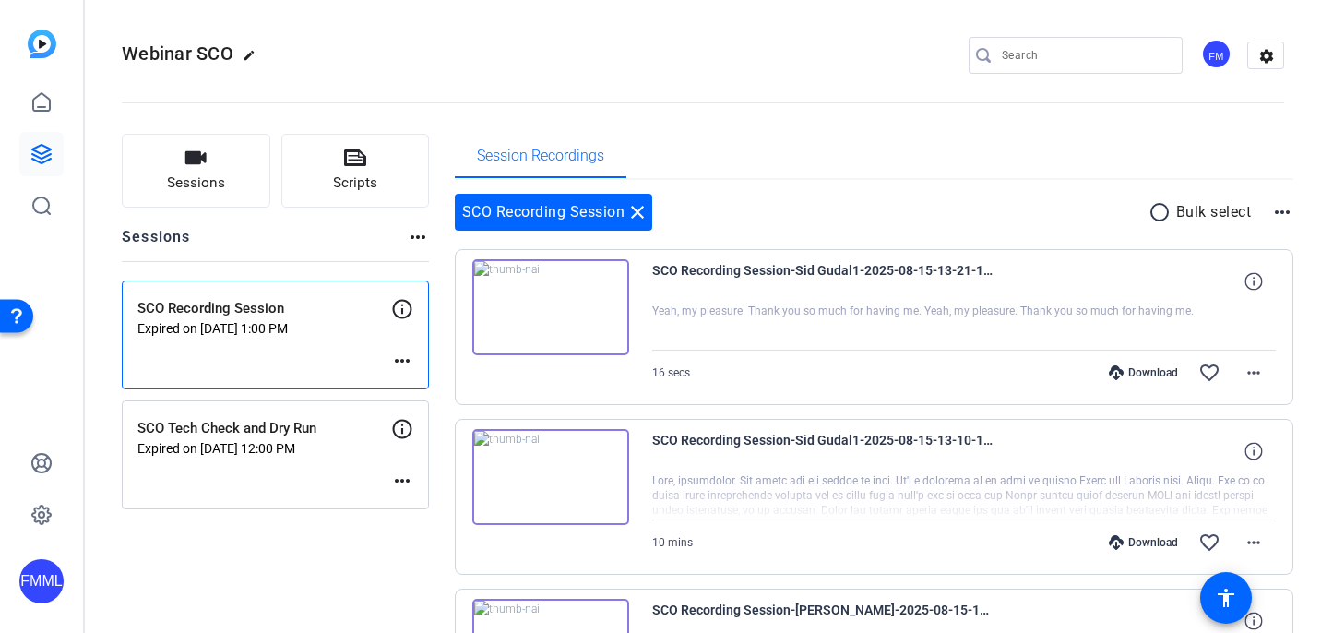
click at [280, 311] on p "SCO Recording Session" at bounding box center [264, 308] width 254 height 21
click at [209, 314] on p "SCO Recording Session" at bounding box center [264, 308] width 254 height 21
click at [494, 210] on div "SCO Recording Session close" at bounding box center [554, 212] width 198 height 37
click at [42, 141] on link at bounding box center [41, 154] width 44 height 44
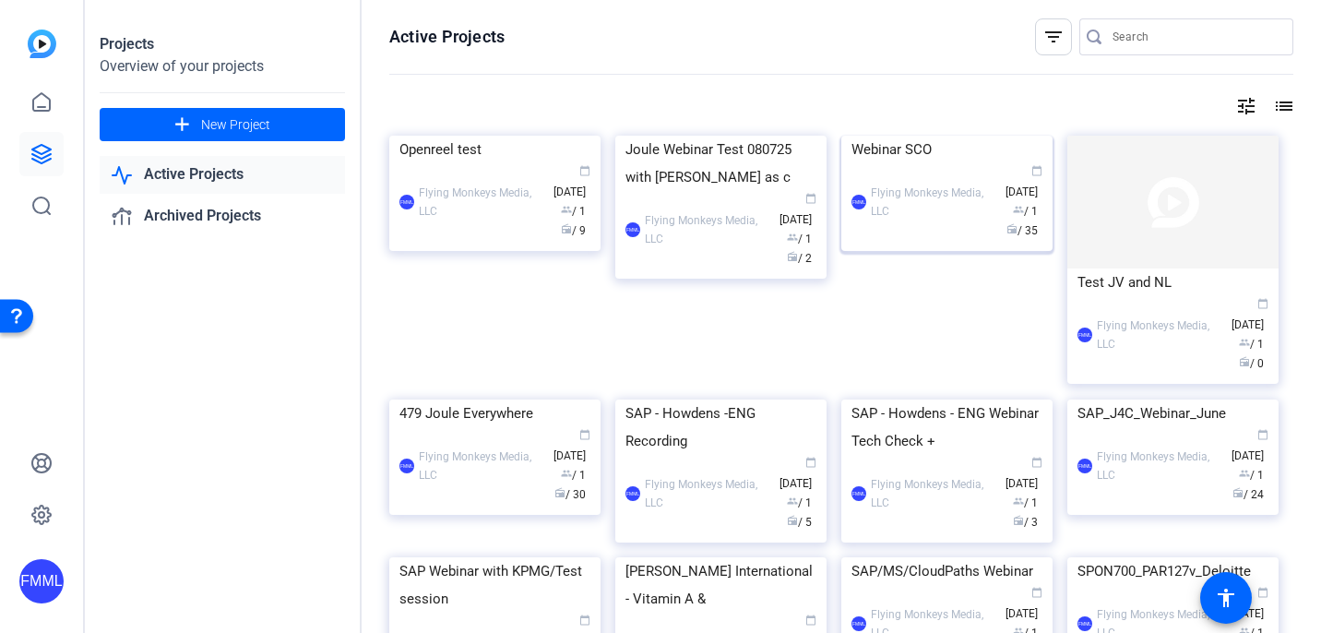
click at [902, 163] on div "Webinar SCO" at bounding box center [946, 150] width 191 height 28
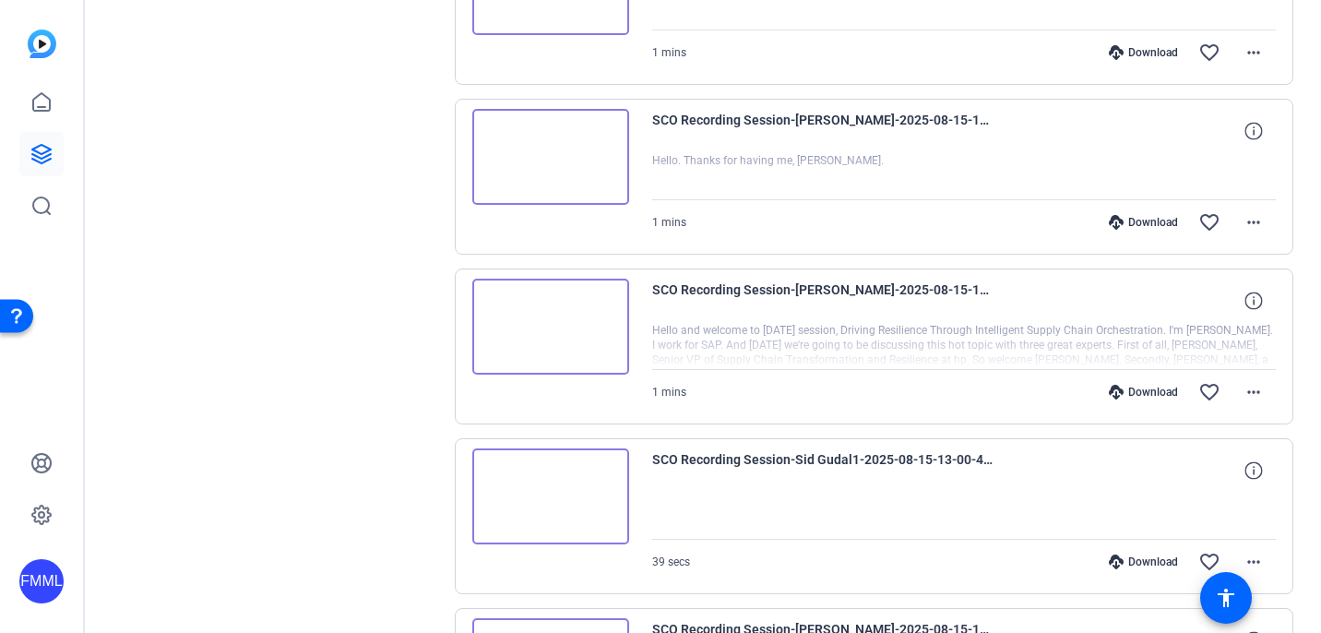
scroll to position [1407, 0]
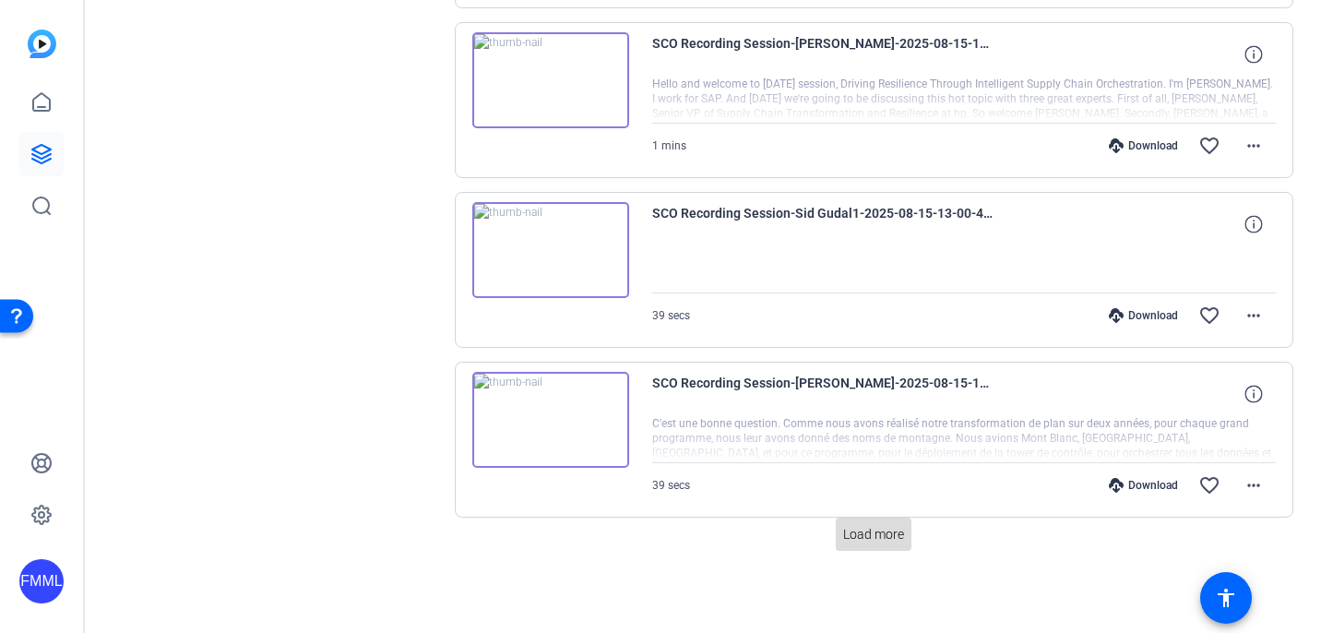
click at [856, 528] on span "Load more" at bounding box center [873, 534] width 61 height 19
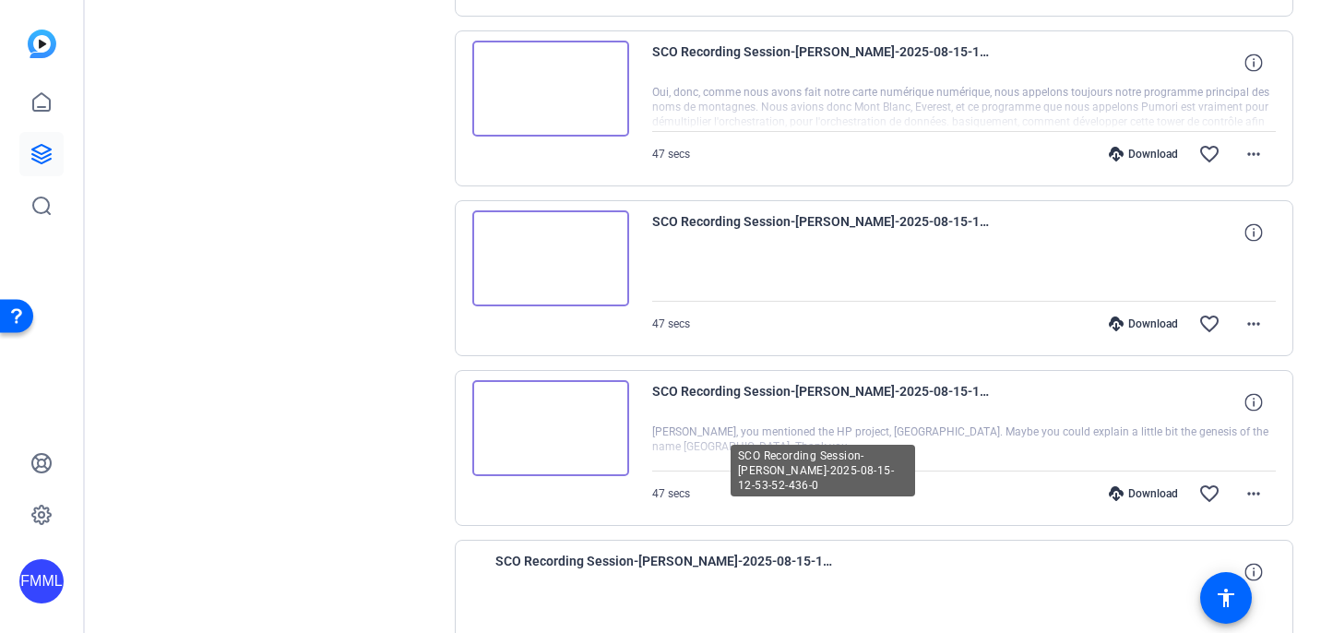
scroll to position [3104, 0]
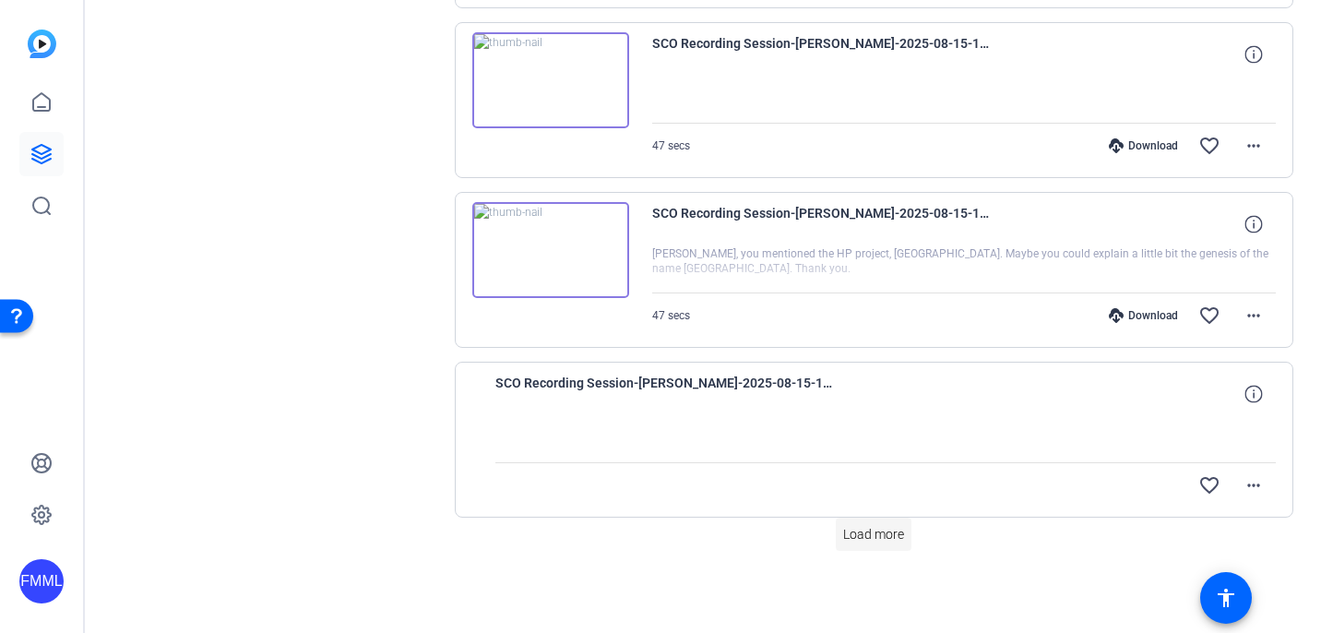
click at [859, 526] on span "Load more" at bounding box center [873, 534] width 61 height 19
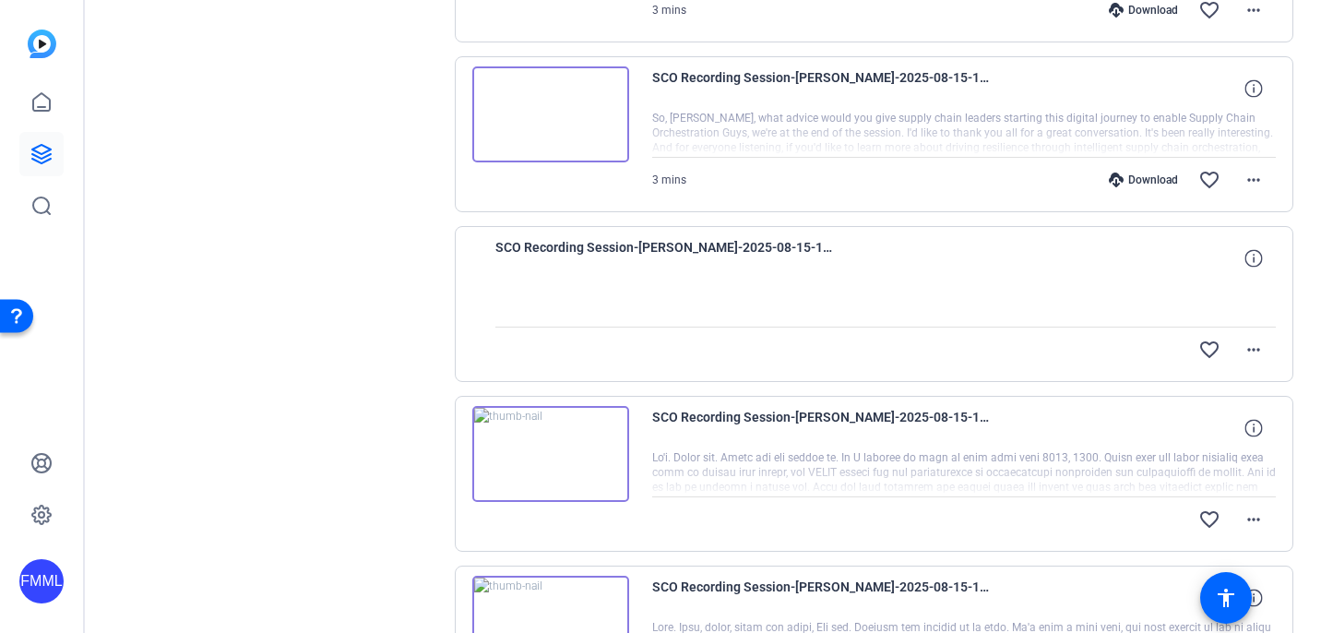
scroll to position [3925, 0]
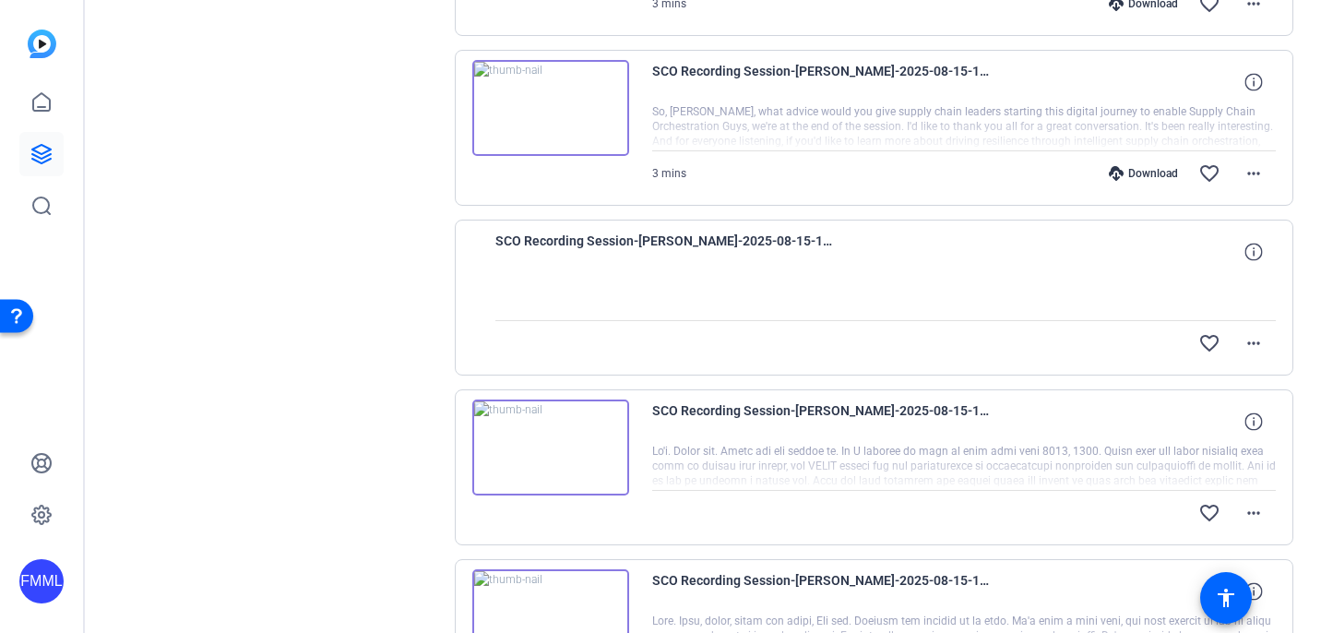
click at [791, 307] on div at bounding box center [885, 297] width 781 height 46
click at [1245, 342] on mat-icon "more_horiz" at bounding box center [1253, 343] width 22 height 22
click at [1044, 289] on div at bounding box center [660, 316] width 1321 height 633
click at [1244, 244] on icon at bounding box center [1253, 252] width 18 height 18
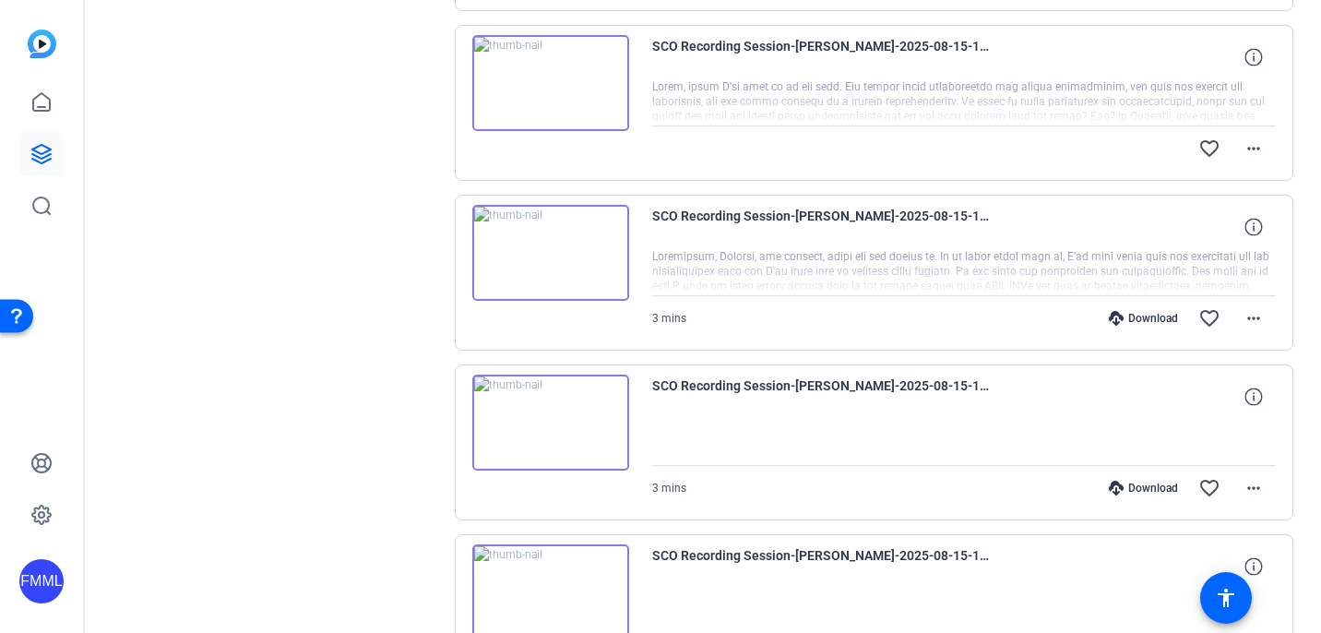
scroll to position [4801, 0]
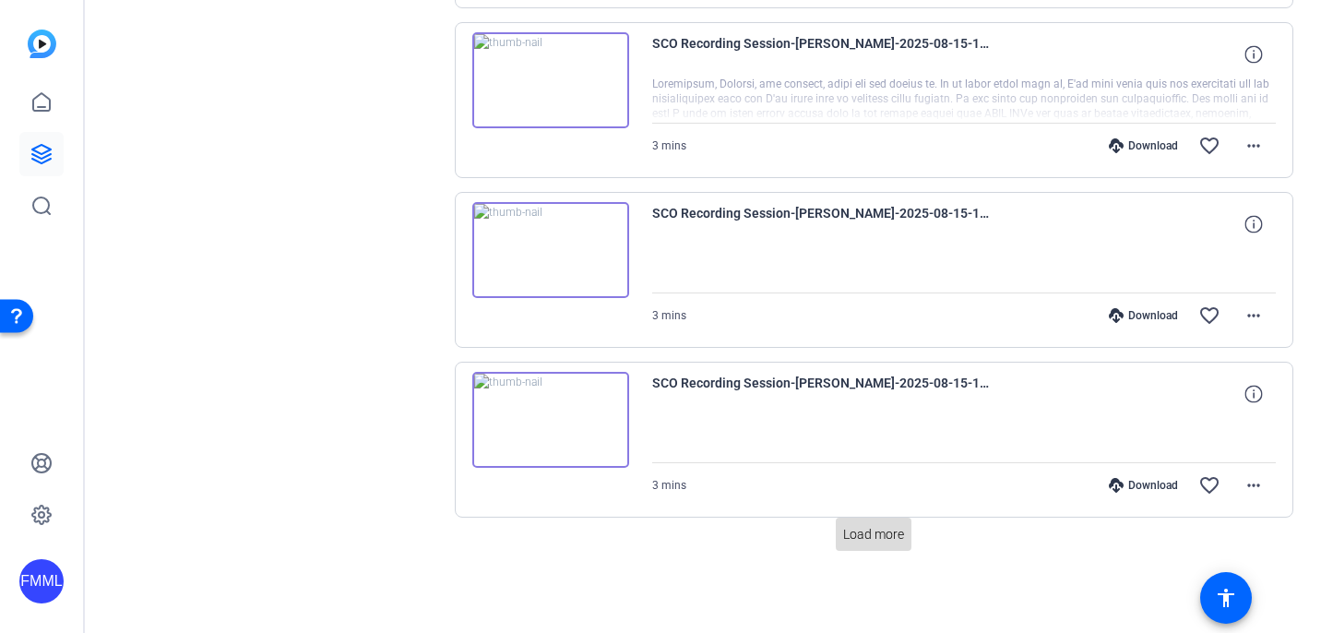
click at [875, 538] on span "Load more" at bounding box center [873, 534] width 61 height 19
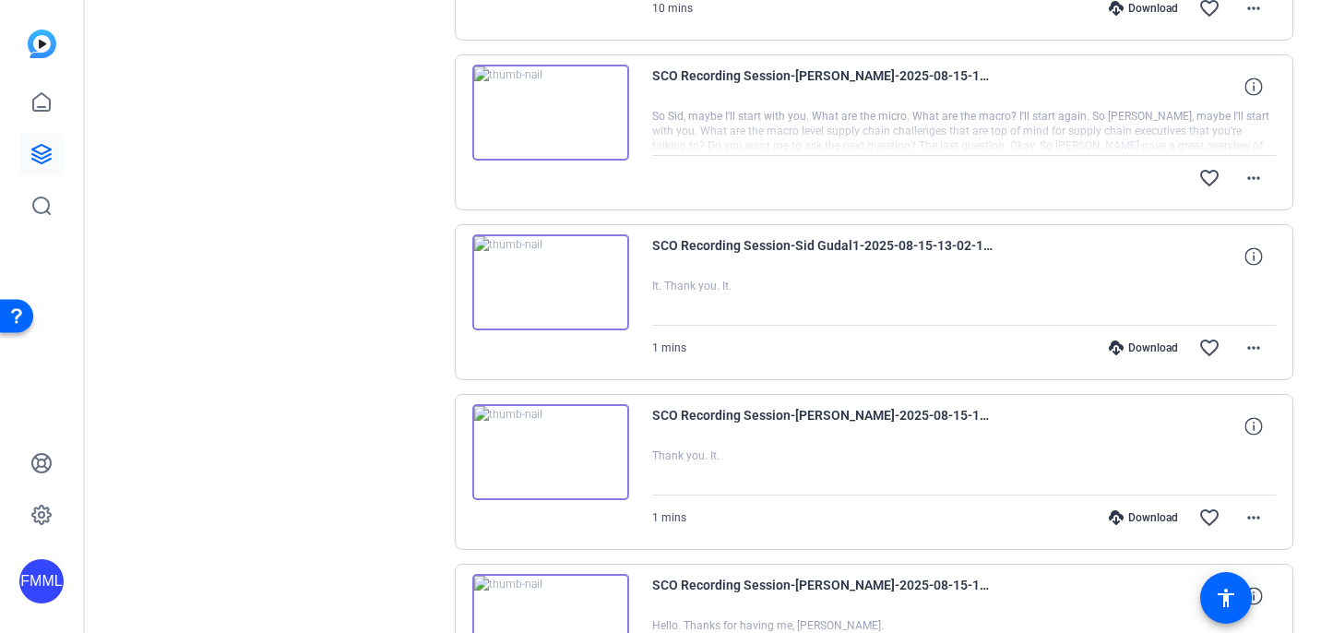
scroll to position [0, 0]
